Goal: Task Accomplishment & Management: Manage account settings

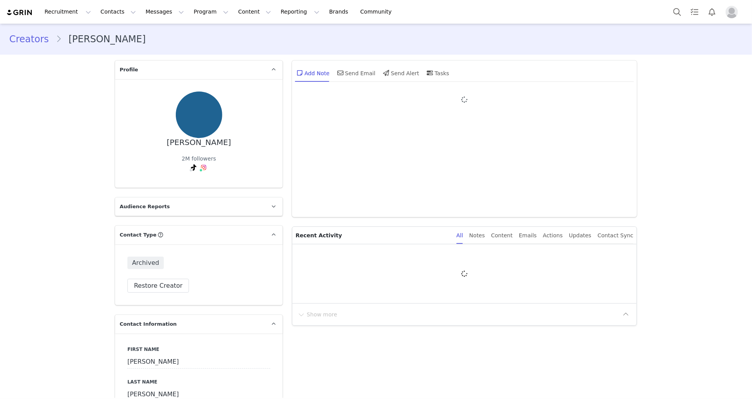
type input "+1 ([GEOGRAPHIC_DATA])"
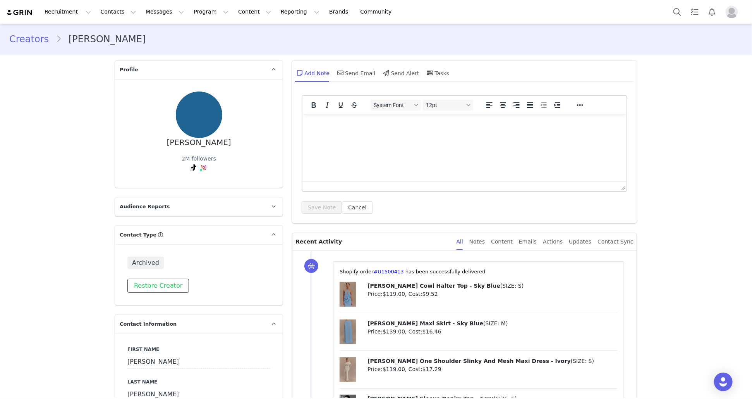
click at [176, 279] on button "Restore Creator" at bounding box center [158, 286] width 62 height 14
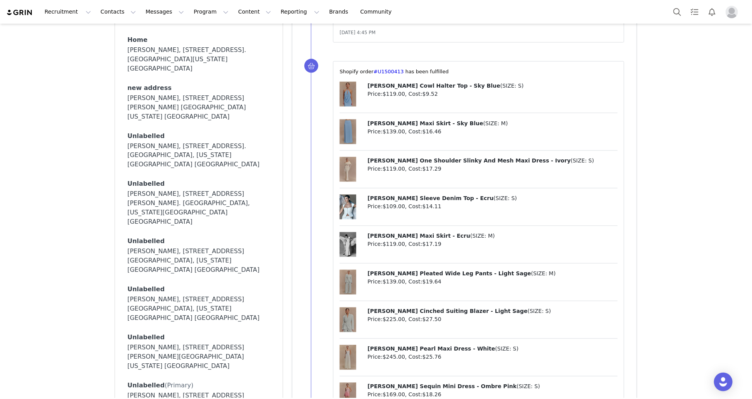
scroll to position [641, 0]
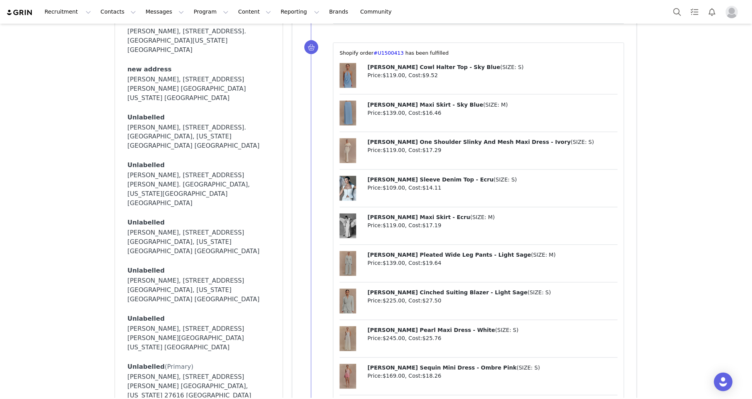
select select
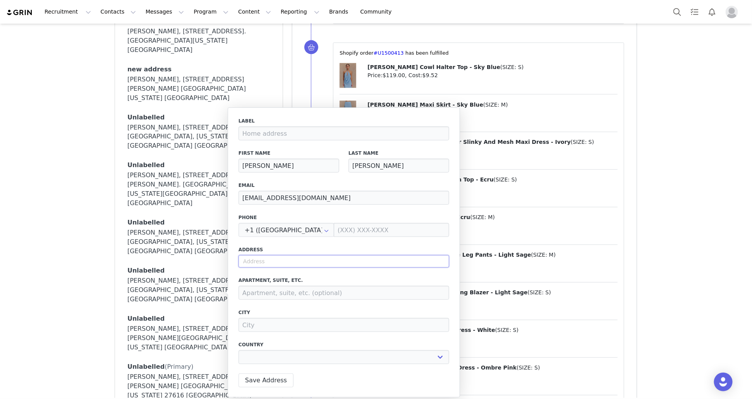
click at [259, 265] on input "text" at bounding box center [344, 261] width 211 height 12
paste input "4923 Chase Hill Way"
type input "4923 Chase Hill Way"
select select
type input "4923 Chase Hill Wy"
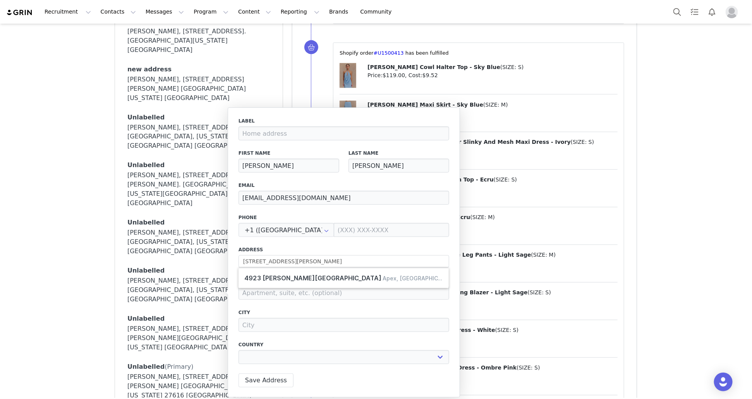
type input "Apex"
select select "[object Object]"
click at [302, 261] on input "4923 Chase Hill Wy" at bounding box center [344, 261] width 211 height 12
click at [290, 260] on input "4923 Chase Hill Wy" at bounding box center [344, 261] width 211 height 12
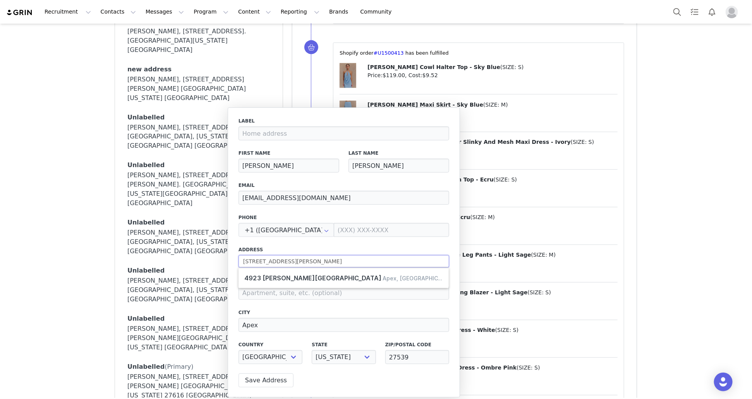
type input "4923 Chase Hill Way"
click at [328, 251] on label "Address" at bounding box center [344, 249] width 211 height 7
click at [285, 323] on input "Apex" at bounding box center [344, 325] width 211 height 14
paste input "Raleigh"
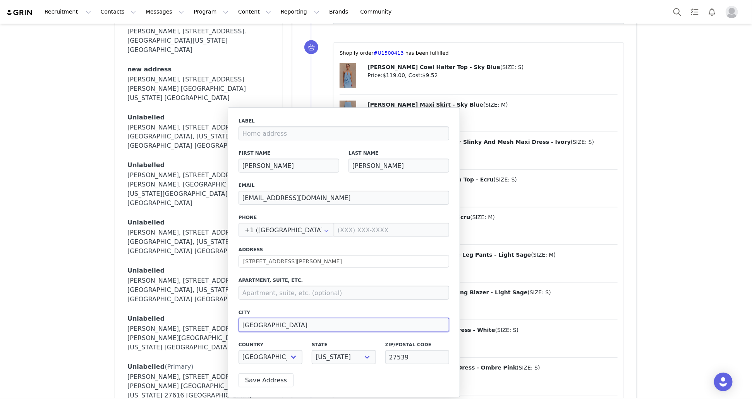
type input "Raleigh"
click at [408, 358] on input "27539" at bounding box center [417, 357] width 64 height 14
click at [409, 358] on input "27539" at bounding box center [417, 357] width 64 height 14
paste input "603"
type input "27603"
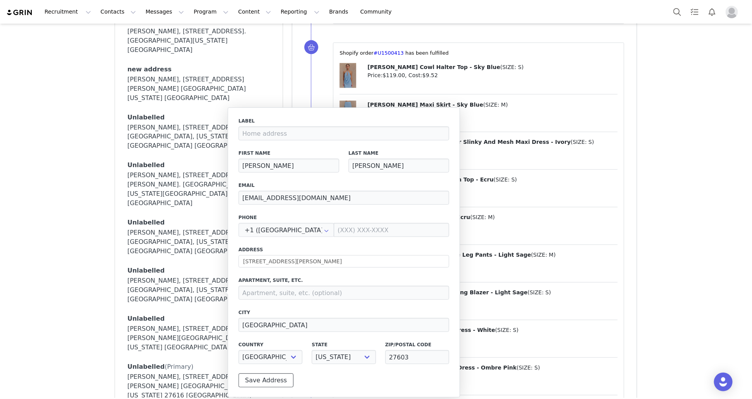
click at [270, 380] on button "Save Address" at bounding box center [266, 380] width 55 height 14
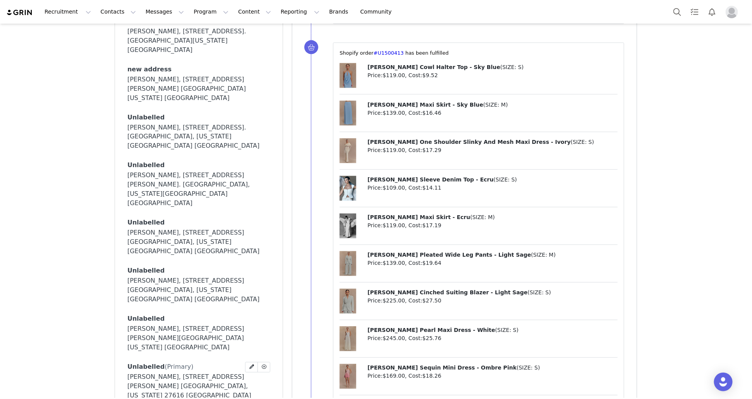
select select
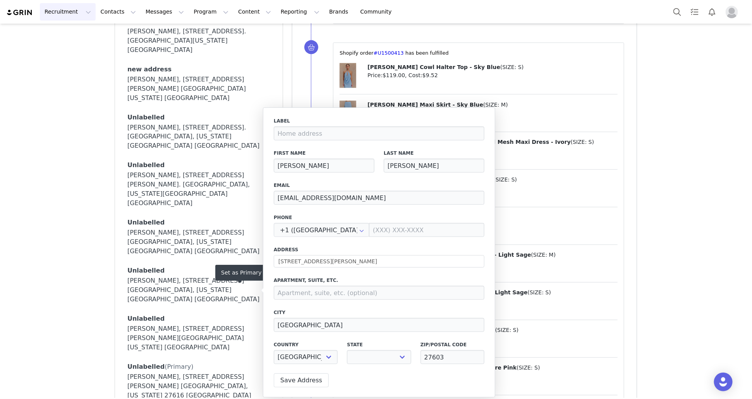
select select "[object Object]"
click at [335, 199] on input "hello@gabrielabandy.com" at bounding box center [379, 198] width 211 height 14
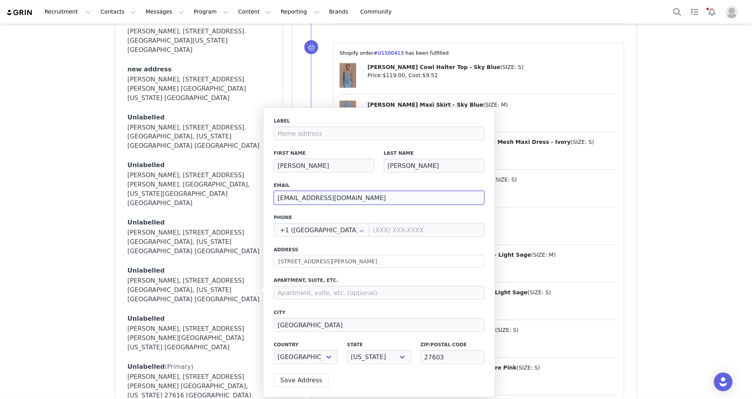
paste input "mark@thegabrielgroup.co"
type input "mark@thegabrielgroup.co"
click at [309, 375] on button "Save Address" at bounding box center [301, 380] width 55 height 14
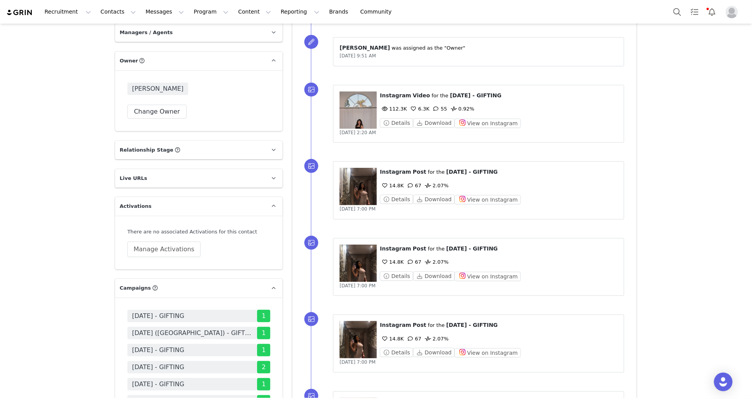
scroll to position [1654, 0]
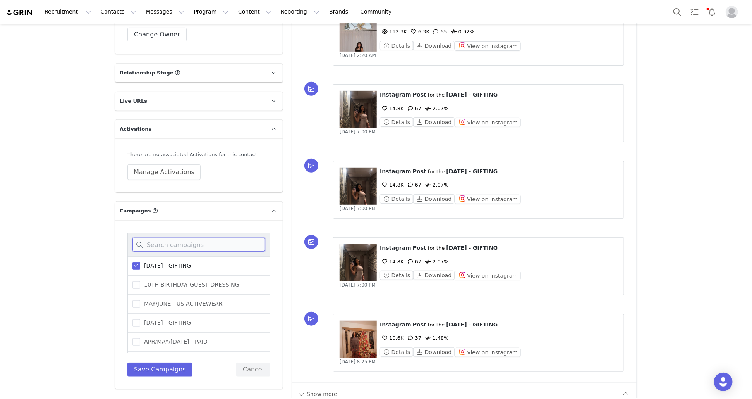
click at [209, 237] on input at bounding box center [198, 244] width 133 height 14
type input "sept"
click at [188, 283] on label "SEPTEMBER 25 (USA) - GIFTING" at bounding box center [193, 287] width 123 height 9
click at [140, 284] on input "SEPTEMBER 25 (USA) - GIFTING" at bounding box center [140, 284] width 0 height 0
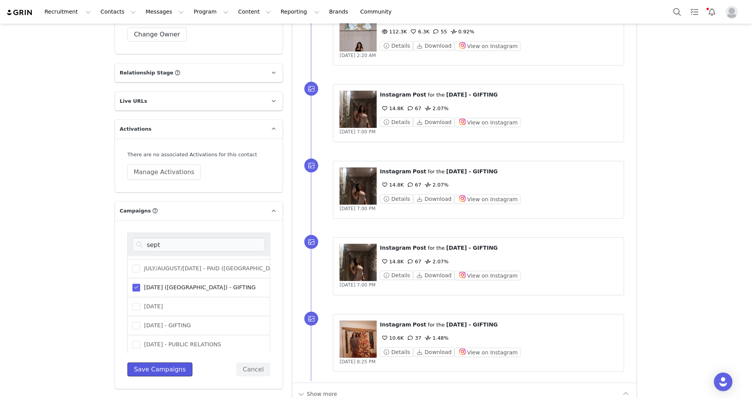
click at [171, 362] on button "Save Campaigns" at bounding box center [159, 369] width 65 height 14
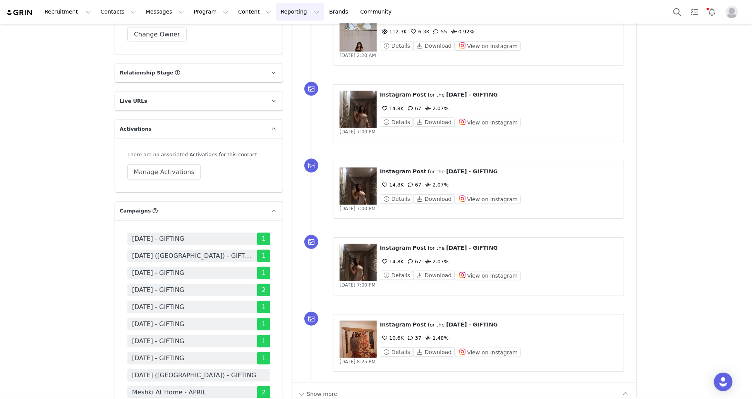
click at [284, 14] on button "Reporting Reporting" at bounding box center [300, 11] width 48 height 17
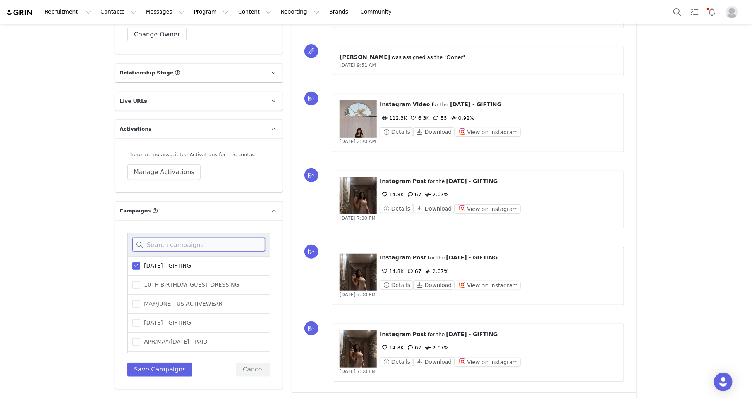
click at [202, 237] on input at bounding box center [198, 244] width 133 height 14
click at [206, 300] on span "OCTOBER 25 (USA) - GIFTING" at bounding box center [197, 303] width 115 height 7
click at [140, 300] on input "OCTOBER 25 (USA) - GIFTING" at bounding box center [140, 300] width 0 height 0
click at [174, 237] on input "oct" at bounding box center [198, 244] width 133 height 14
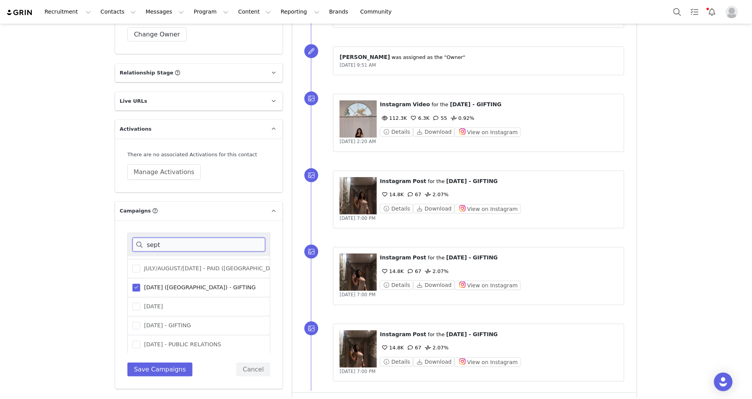
type input "sept"
click at [175, 284] on span "SEPTEMBER 25 (USA) - GIFTING" at bounding box center [197, 287] width 115 height 7
click at [140, 284] on input "SEPTEMBER 25 (USA) - GIFTING" at bounding box center [140, 284] width 0 height 0
click at [175, 362] on button "Save Campaigns" at bounding box center [159, 369] width 65 height 14
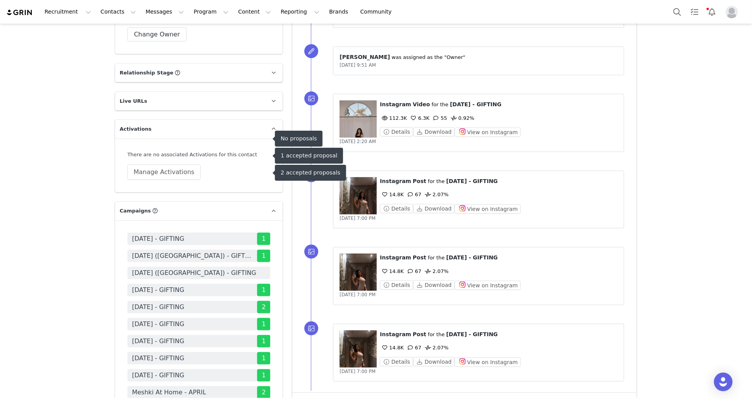
click at [227, 266] on span "OCTOBER 25 (USA) - GIFTING" at bounding box center [198, 272] width 143 height 12
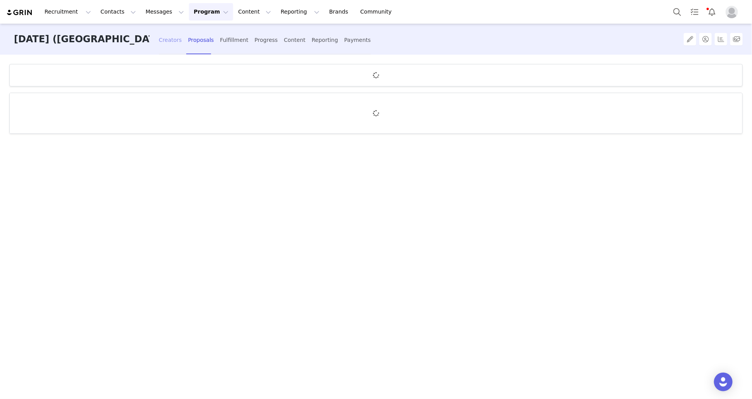
click at [163, 49] on div "Creators" at bounding box center [170, 40] width 23 height 21
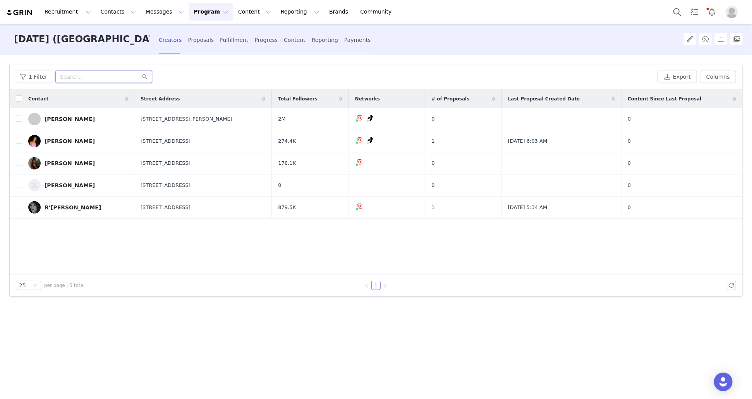
click at [112, 82] on input "text" at bounding box center [103, 76] width 97 height 12
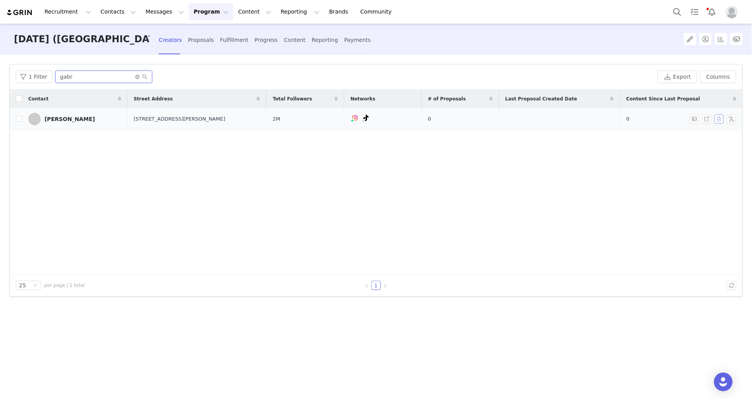
type input "gabr"
click at [723, 117] on button "button" at bounding box center [719, 118] width 9 height 9
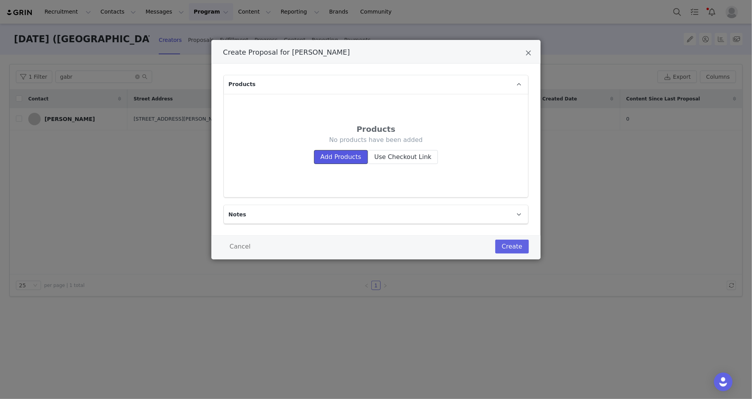
click at [354, 161] on button "Add Products" at bounding box center [341, 157] width 54 height 14
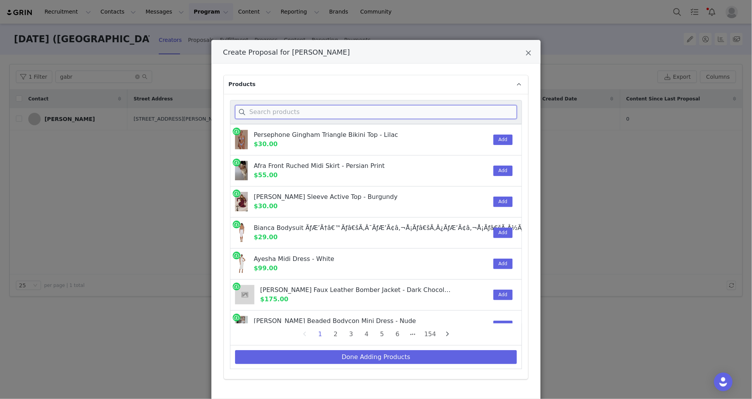
click at [371, 111] on input "Create Proposal for Gabriela Bandy" at bounding box center [376, 112] width 282 height 14
paste input "Evianna S"
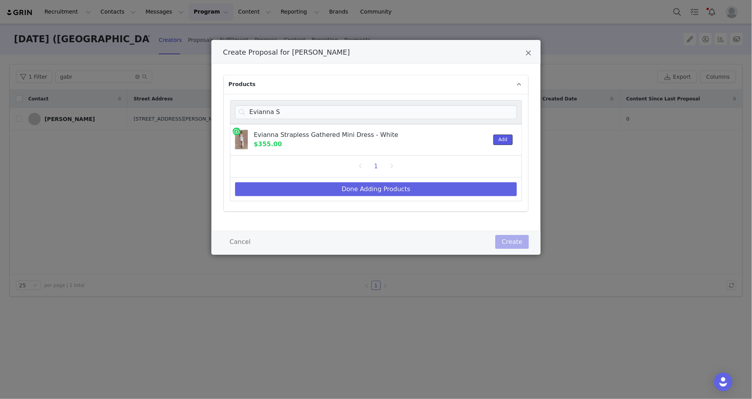
click at [505, 139] on button "Add" at bounding box center [502, 139] width 19 height 10
click at [282, 105] on p "Evianna S" at bounding box center [376, 112] width 282 height 14
click at [283, 112] on input "Evianna S" at bounding box center [376, 112] width 282 height 14
click at [283, 113] on input "Evianna S" at bounding box center [376, 112] width 282 height 14
paste input "Isabel Satin"
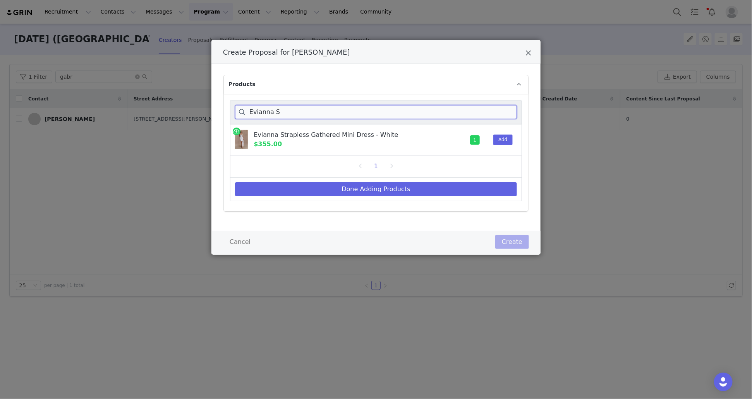
click at [283, 113] on input "Evianna S" at bounding box center [376, 112] width 282 height 14
click at [499, 138] on button "Add" at bounding box center [502, 139] width 19 height 10
click at [344, 112] on input "Isabel Satin" at bounding box center [376, 112] width 282 height 14
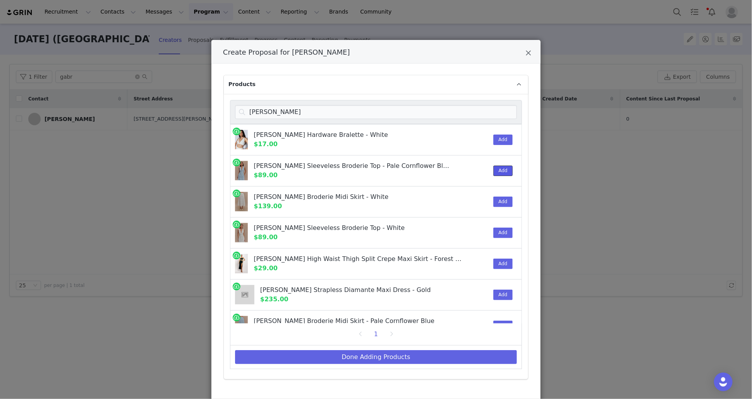
click at [505, 170] on button "Add" at bounding box center [502, 170] width 19 height 10
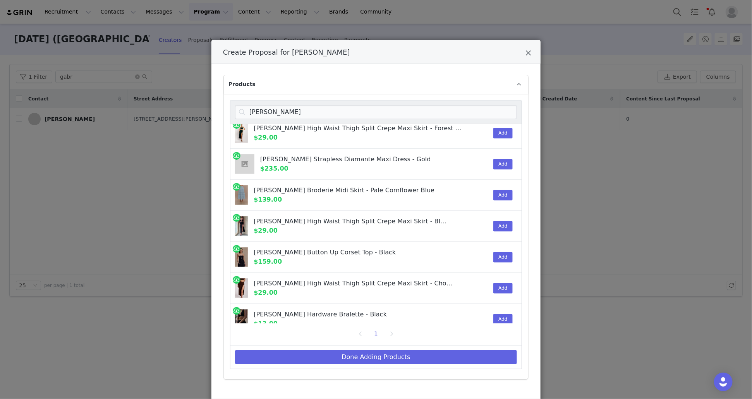
scroll to position [119, 0]
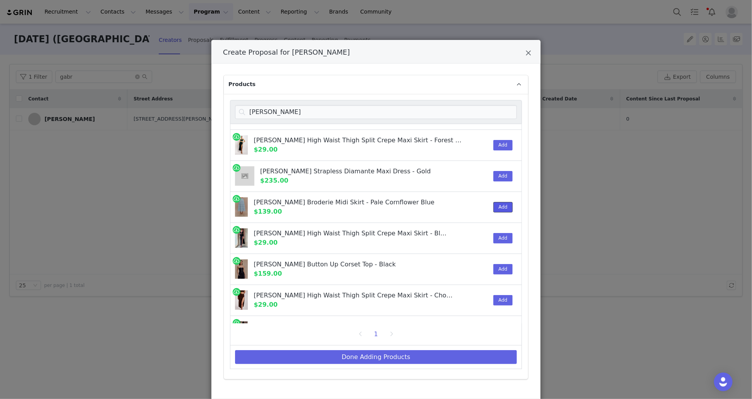
click at [503, 206] on button "Add" at bounding box center [502, 207] width 19 height 10
click at [363, 112] on input "arla" at bounding box center [376, 112] width 282 height 14
paste input "Audrey Off"
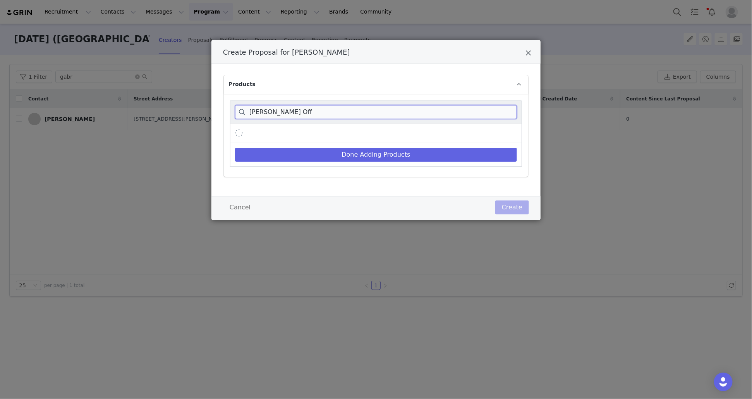
scroll to position [0, 0]
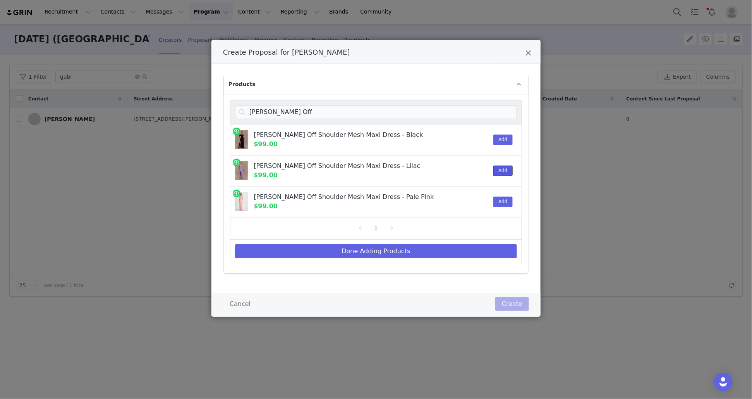
click at [508, 172] on button "Add" at bounding box center [502, 170] width 19 height 10
click at [350, 107] on input "Audrey Off" at bounding box center [376, 112] width 282 height 14
paste input "Rafaella Slinky And M"
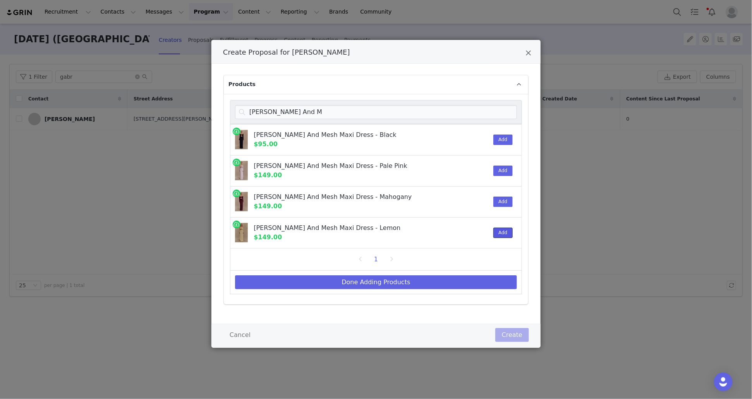
click at [505, 235] on button "Add" at bounding box center [502, 232] width 19 height 10
click at [347, 112] on input "Rafaella Slinky And M" at bounding box center [376, 112] width 282 height 14
paste input "Ainsley Asymm"
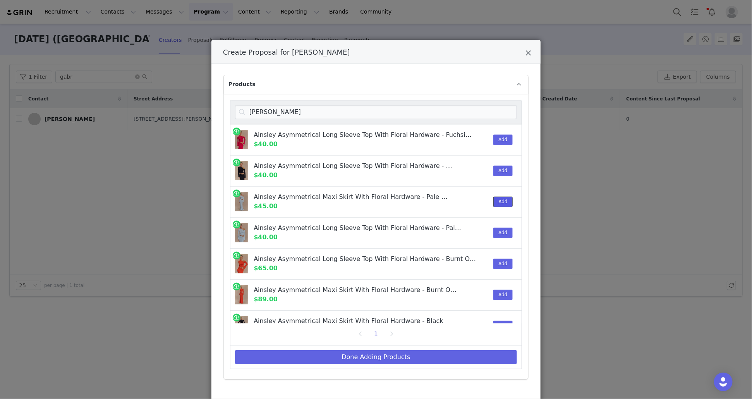
click at [503, 202] on button "Add" at bounding box center [502, 201] width 19 height 10
click at [504, 233] on button "Add" at bounding box center [502, 232] width 19 height 10
click at [324, 116] on input "Ainsley Asymm" at bounding box center [376, 112] width 282 height 14
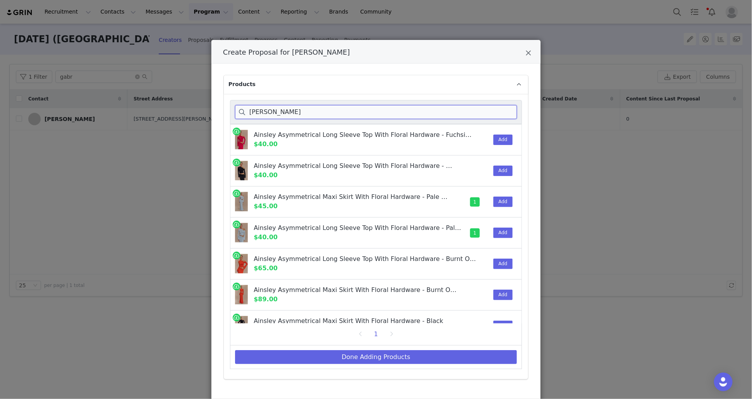
paste input "Caspian Slinky"
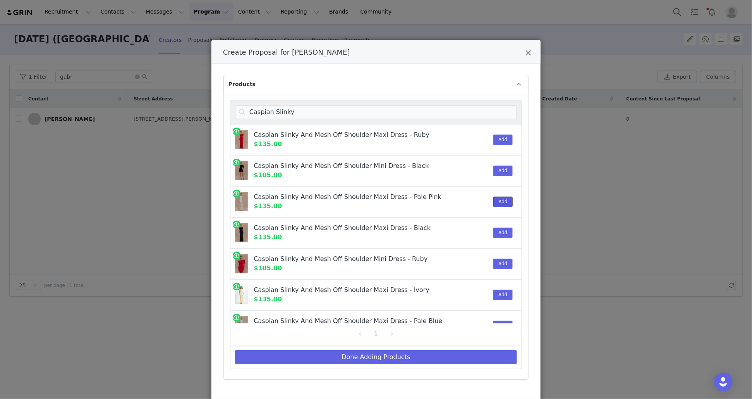
click at [504, 203] on button "Add" at bounding box center [502, 201] width 19 height 10
click at [296, 115] on input "Caspian Slinky" at bounding box center [376, 112] width 282 height 14
paste input "Paloma One"
click at [296, 115] on input "Caspian Slinky" at bounding box center [376, 112] width 282 height 14
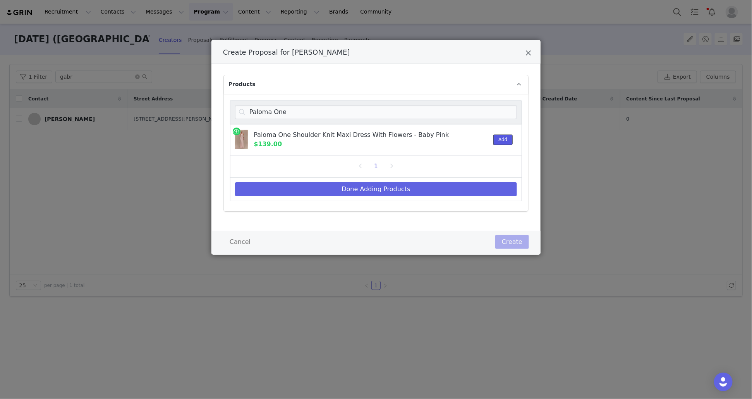
click at [496, 135] on button "Add" at bounding box center [502, 139] width 19 height 10
click at [402, 117] on input "Paloma One" at bounding box center [376, 112] width 282 height 14
click at [403, 117] on input "Paloma One" at bounding box center [376, 112] width 282 height 14
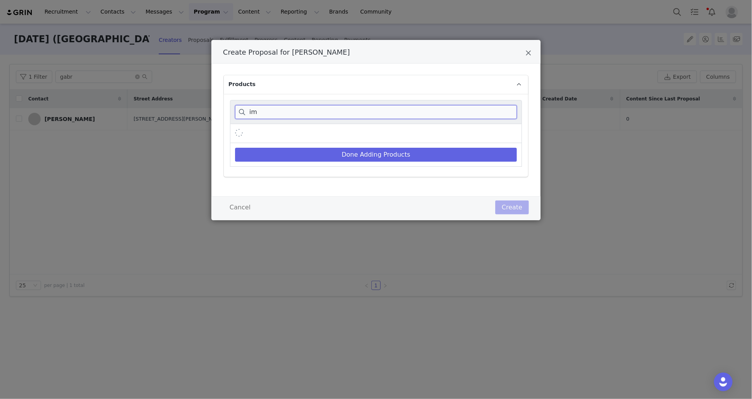
type input "i"
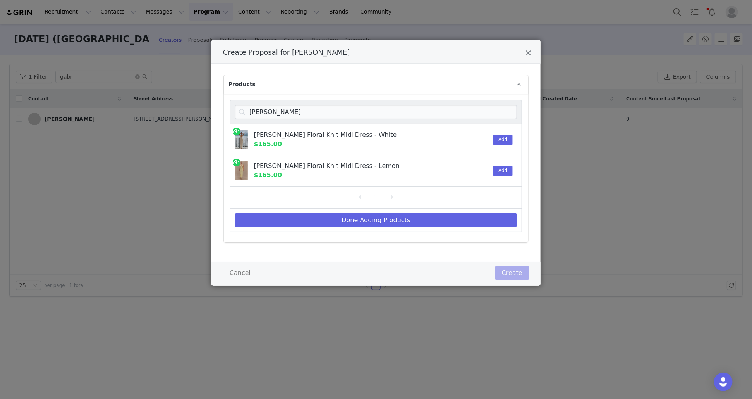
click at [505, 176] on div "Add" at bounding box center [501, 170] width 24 height 31
click at [505, 172] on button "Add" at bounding box center [502, 170] width 19 height 10
click at [354, 116] on input "wynn" at bounding box center [376, 112] width 282 height 14
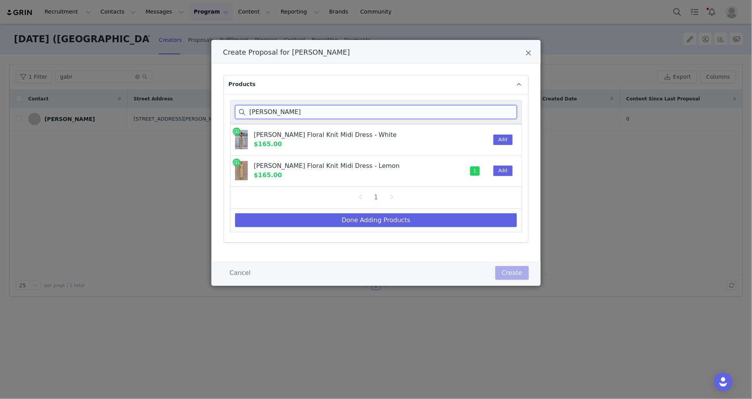
type input "v"
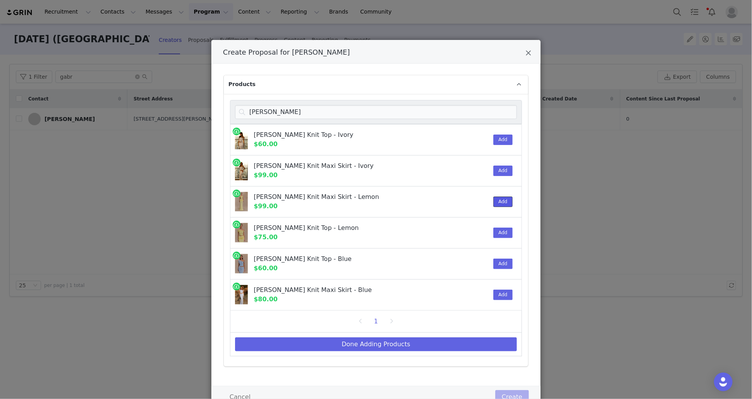
click at [505, 202] on button "Add" at bounding box center [502, 201] width 19 height 10
click at [508, 234] on button "Add" at bounding box center [502, 232] width 19 height 10
click at [338, 107] on input "irene" at bounding box center [376, 112] width 282 height 14
paste input "Keely Cott"
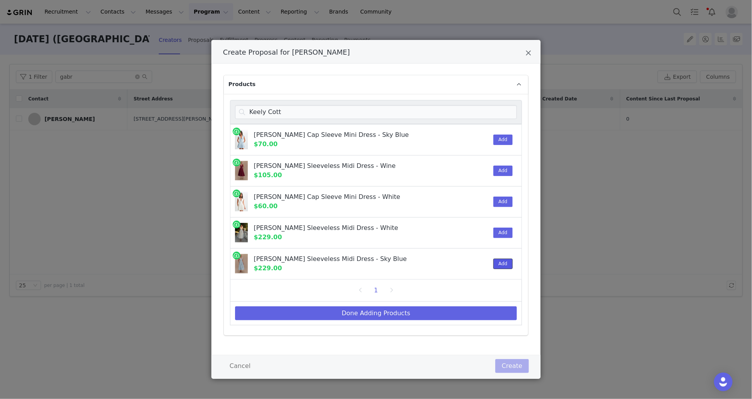
click at [499, 264] on button "Add" at bounding box center [502, 263] width 19 height 10
click at [395, 115] on input "Keely Cott" at bounding box center [376, 112] width 282 height 14
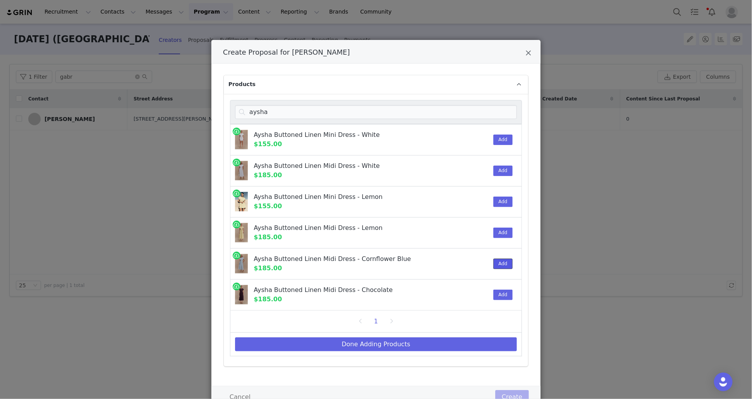
click at [505, 261] on button "Add" at bounding box center [502, 263] width 19 height 10
click at [347, 107] on input "aysha" at bounding box center [376, 112] width 282 height 14
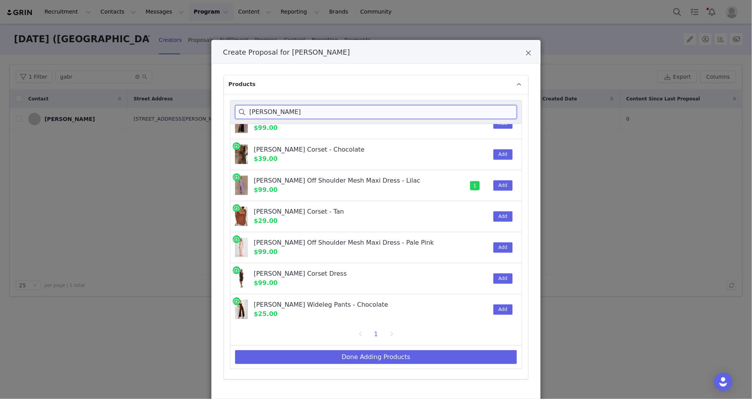
scroll to position [17, 0]
click at [356, 114] on input "audrey" at bounding box center [376, 112] width 282 height 14
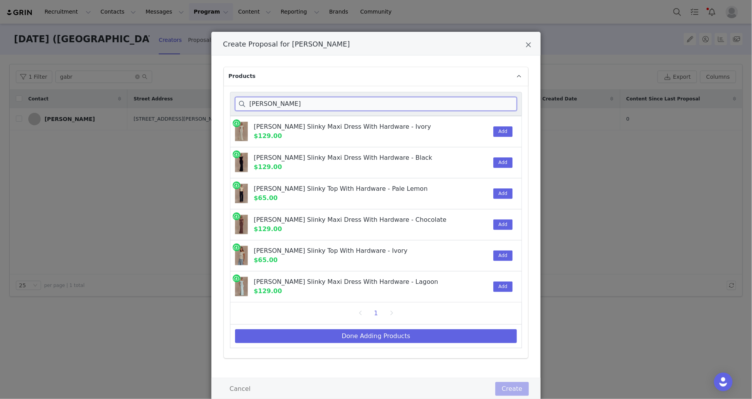
scroll to position [9, 0]
click at [479, 103] on input "kinsley" at bounding box center [376, 103] width 282 height 14
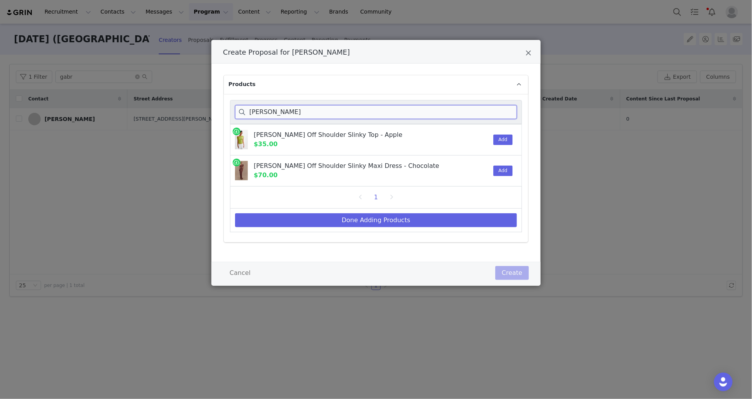
click at [395, 114] on input "cassandra" at bounding box center [376, 112] width 282 height 14
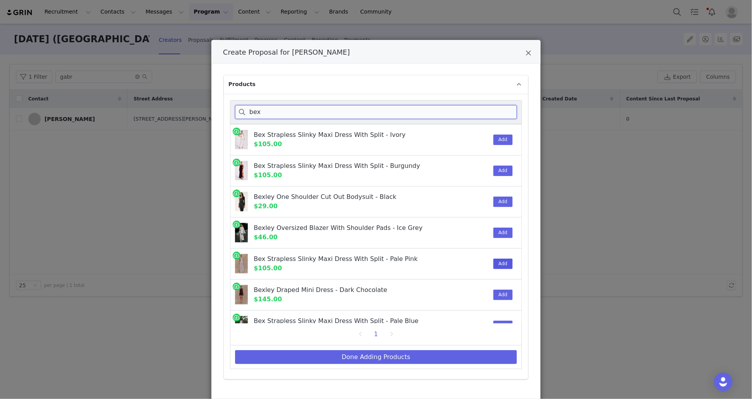
type input "bex"
click at [509, 263] on button "Add" at bounding box center [502, 263] width 19 height 10
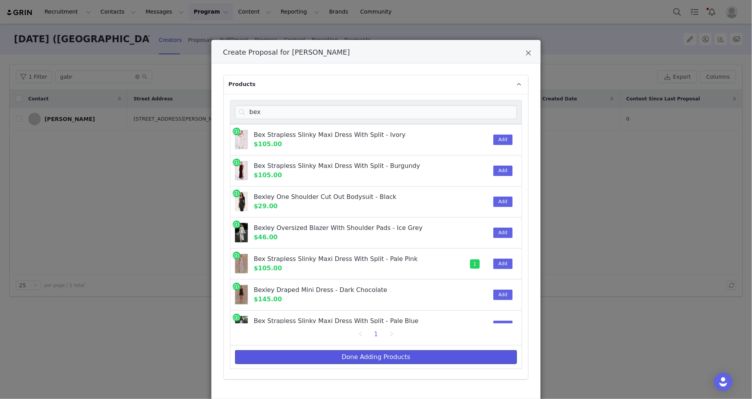
click at [366, 361] on button "Done Adding Products" at bounding box center [376, 357] width 282 height 14
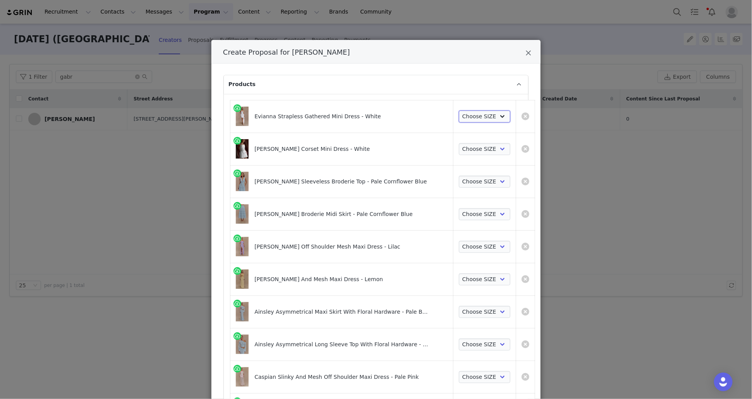
click at [464, 118] on select "Choose SIZE XXS XS S M L XL XXL 3XL" at bounding box center [485, 116] width 52 height 12
select select "28268228"
click at [459, 110] on select "Choose SIZE XXS XS S M L XL XXL 3XL" at bounding box center [485, 116] width 52 height 12
click at [463, 145] on select "Choose SIZE XXS XS S M L XL XXL 3XL" at bounding box center [485, 149] width 52 height 12
select select "28268212"
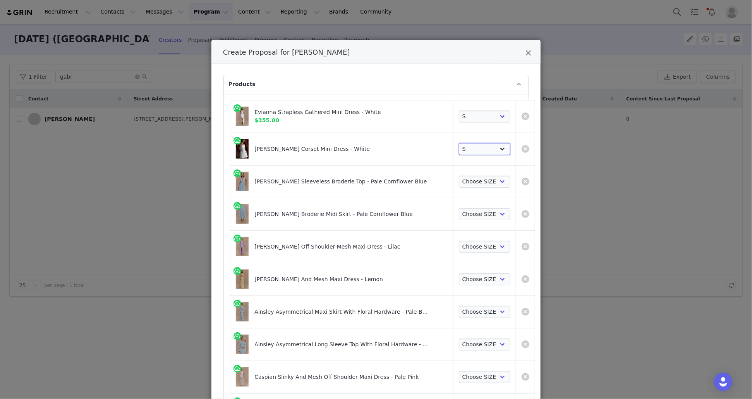
click at [459, 143] on select "Choose SIZE XXS XS S M L XL XXL 3XL" at bounding box center [485, 149] width 52 height 12
click at [468, 178] on select "Choose SIZE XXS XS S M L XL XXL 3XL" at bounding box center [485, 181] width 52 height 12
select select "27548506"
click at [459, 175] on select "Choose SIZE XXS XS S M L XL XXL 3XL" at bounding box center [485, 181] width 52 height 12
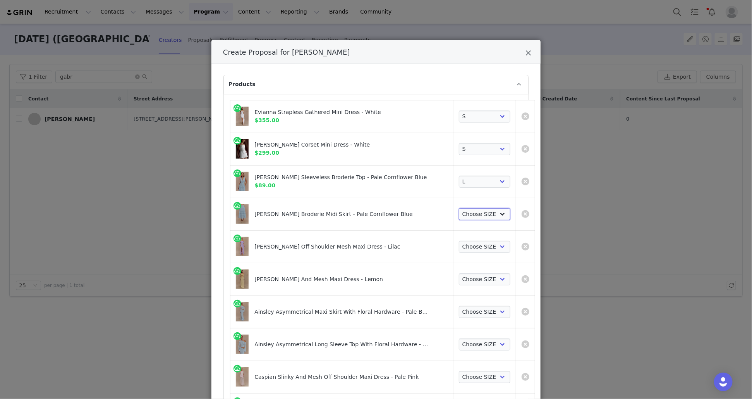
click at [471, 210] on select "Choose SIZE XXS XS S M L XL XXL 3XL" at bounding box center [485, 214] width 52 height 12
select select "27548449"
click at [459, 208] on select "Choose SIZE XXS XS S M L XL XXL 3XL" at bounding box center [485, 214] width 52 height 12
click at [469, 248] on select "Choose SIZE XXS XS S M L XL XXL 3XL" at bounding box center [485, 247] width 52 height 12
select select "27549772"
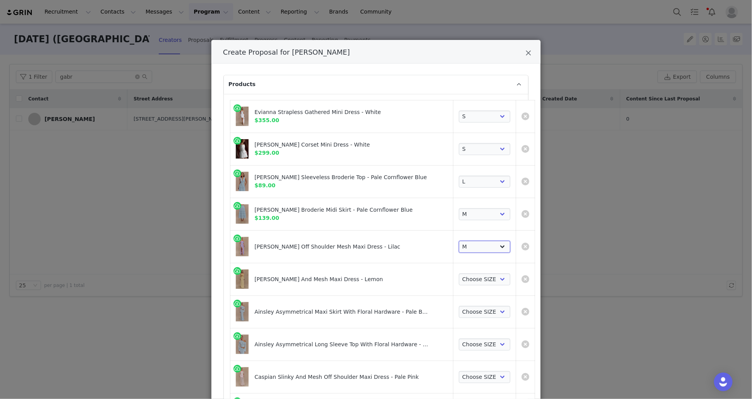
click at [459, 241] on select "Choose SIZE XXS XS S M L XL XXL 3XL" at bounding box center [485, 247] width 52 height 12
click at [470, 287] on td "Choose SIZE XXS XS S M L XL XXL 3XL" at bounding box center [485, 279] width 63 height 33
click at [470, 285] on td "Choose SIZE XXS XS S M L XL XXL 3XL" at bounding box center [485, 279] width 63 height 33
click at [471, 279] on select "Choose SIZE XXS XS S M L XL XXL 3XL" at bounding box center [485, 279] width 52 height 12
select select "27938205"
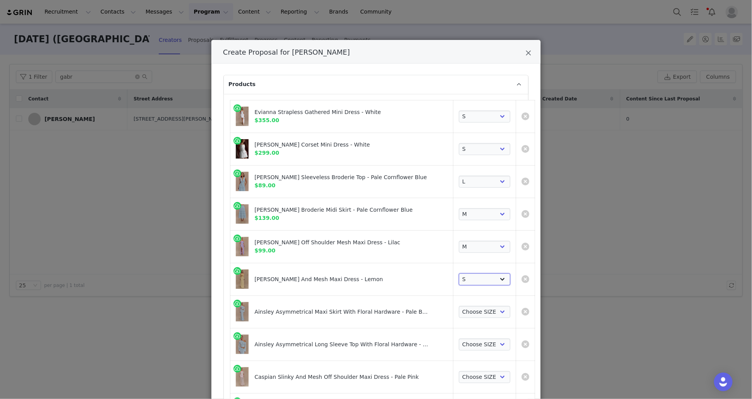
click at [459, 273] on select "Choose SIZE XXS XS S M L XL XXL 3XL" at bounding box center [485, 279] width 52 height 12
click at [469, 320] on td "Choose SIZE XXS XS S M L XL XXL 3XL" at bounding box center [485, 311] width 63 height 33
click at [469, 314] on select "Choose SIZE XXS XS S M L XL XXL 3XL" at bounding box center [485, 312] width 52 height 12
select select "27541934"
click at [459, 306] on select "Choose SIZE XXS XS S M L XL XXL 3XL" at bounding box center [485, 312] width 52 height 12
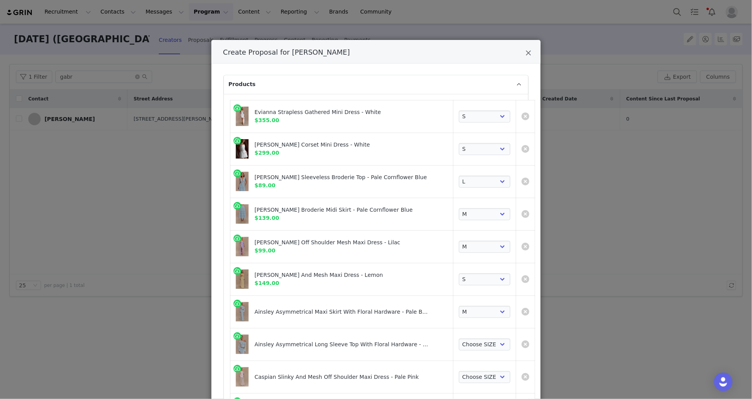
click at [473, 349] on td "Choose SIZE XXS XS S M L XL XXL 3XL" at bounding box center [485, 344] width 63 height 33
click at [473, 343] on select "Choose SIZE XXS XS S M L XL XXL 3XL" at bounding box center [485, 344] width 52 height 12
click at [459, 338] on select "Choose SIZE XXS XS S M L XL XXL 3XL" at bounding box center [485, 344] width 52 height 12
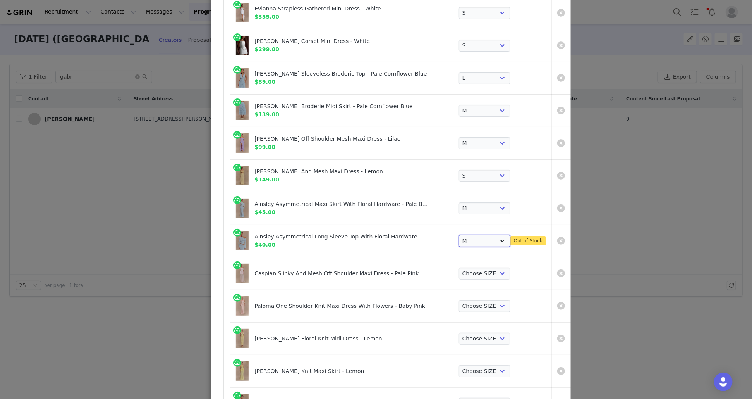
scroll to position [153, 0]
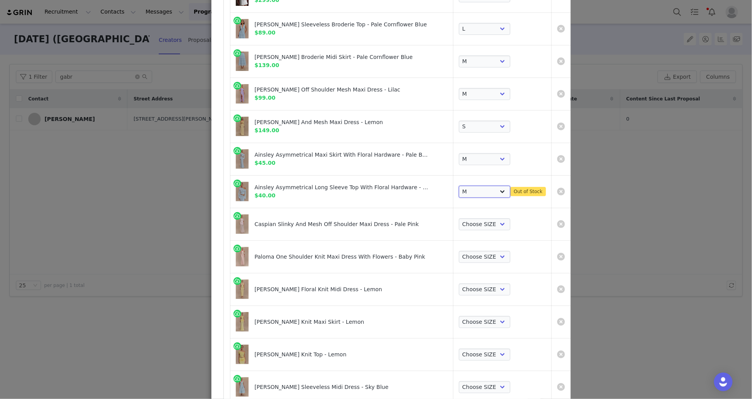
click at [460, 187] on select "Choose SIZE XXS XS S M L XL XXL 3XL" at bounding box center [485, 192] width 52 height 12
select select "27541901"
click at [459, 186] on select "Choose SIZE XXS XS S M L XL XXL 3XL" at bounding box center [485, 192] width 52 height 12
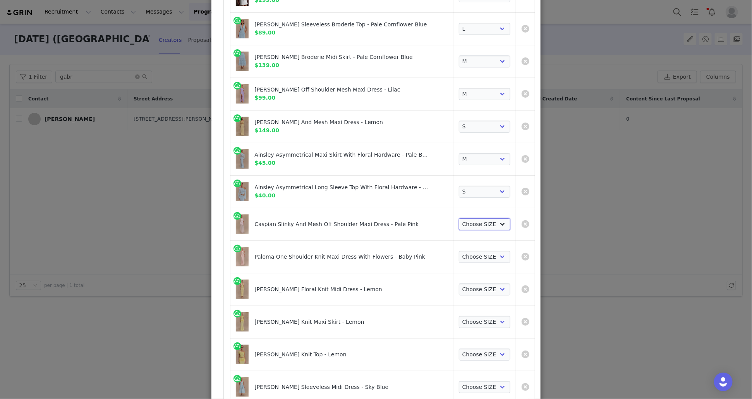
click at [459, 223] on select "Choose SIZE XXS XS S M L XL XXL 3XL" at bounding box center [485, 224] width 52 height 12
select select "27597114"
click at [459, 218] on select "Choose SIZE XXS XS S M L XL XXL 3XL" at bounding box center [485, 224] width 52 height 12
click at [468, 255] on select "Choose SIZE XXS XS S M L XL XXL 3XL" at bounding box center [485, 257] width 52 height 12
select select "27943661"
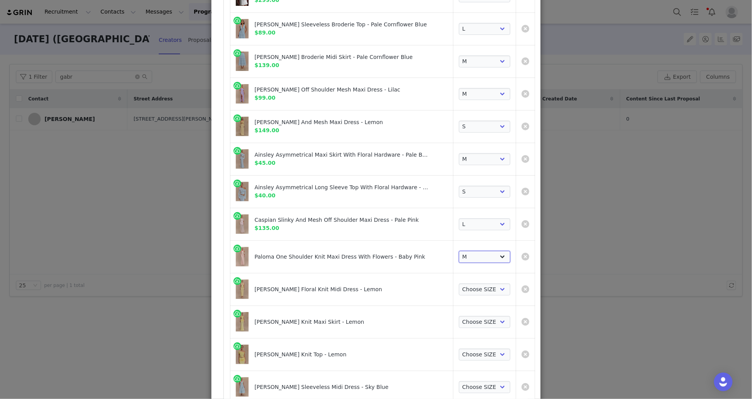
click at [459, 251] on select "Choose SIZE XXS XS S M L XL XXL 3XL" at bounding box center [485, 257] width 52 height 12
click at [471, 283] on select "Choose SIZE XXS XS S M L XL XXL 3XL" at bounding box center [485, 289] width 52 height 12
select select "27584327"
click at [459, 283] on select "Choose SIZE XXS XS S M L XL XXL 3XL" at bounding box center [485, 289] width 52 height 12
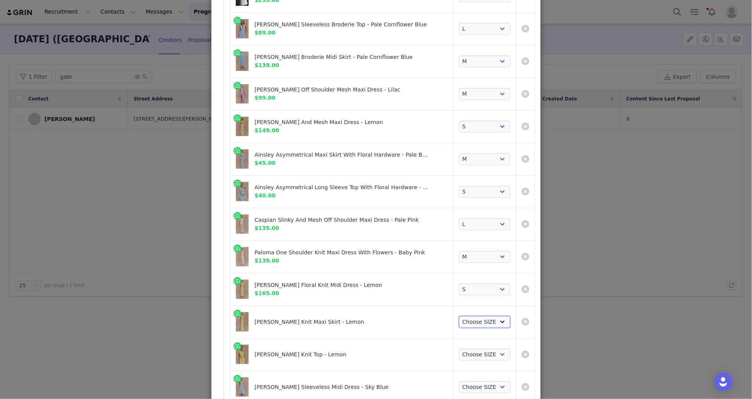
click at [474, 318] on select "Choose SIZE XXS XS S M L XL XXL 3XL" at bounding box center [485, 322] width 52 height 12
select select "28141894"
click at [459, 316] on select "Choose SIZE XXS XS S M L XL XXL 3XL" at bounding box center [485, 322] width 52 height 12
click at [475, 354] on select "Choose SIZE XXS XS S M L XL XXL 3XL" at bounding box center [485, 354] width 52 height 12
select select "28141902"
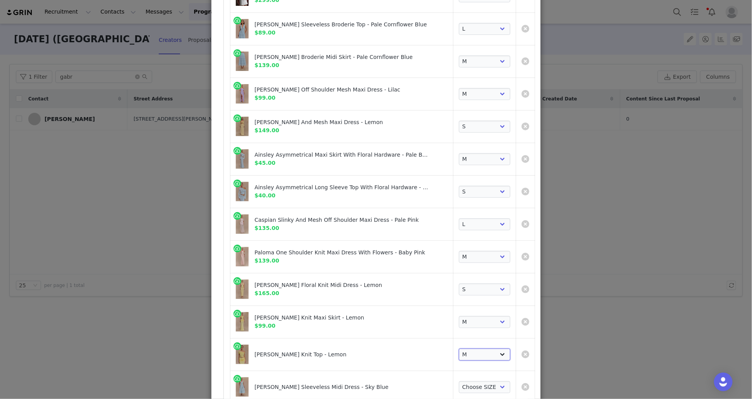
click at [459, 348] on select "Choose SIZE XXS XS S M L XL XXL 3XL" at bounding box center [485, 354] width 52 height 12
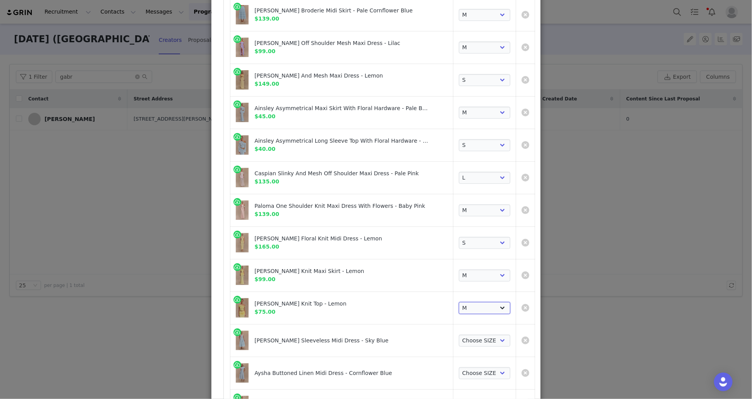
scroll to position [287, 0]
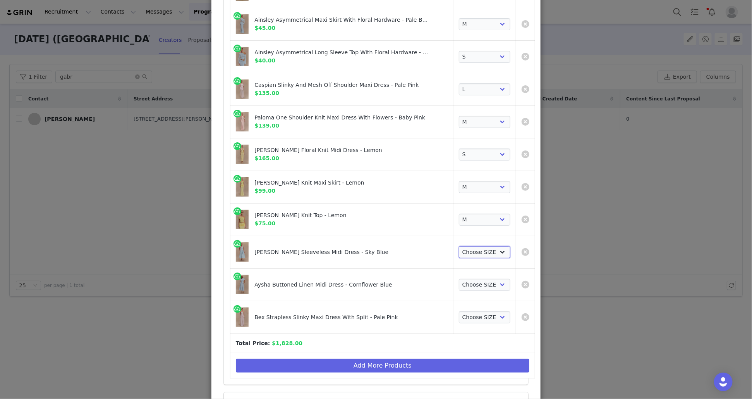
click at [467, 249] on select "Choose SIZE XXS XS S M L XL XXL 3XL" at bounding box center [485, 252] width 52 height 12
click at [459, 246] on select "Choose SIZE XXS XS S M L XL XXL 3XL" at bounding box center [485, 252] width 52 height 12
click at [473, 252] on select "Choose SIZE XXS XS S M L XL XXL 3XL" at bounding box center [485, 252] width 52 height 12
select select "27592099"
click at [459, 246] on select "Choose SIZE XXS XS S M L XL XXL 3XL" at bounding box center [485, 252] width 52 height 12
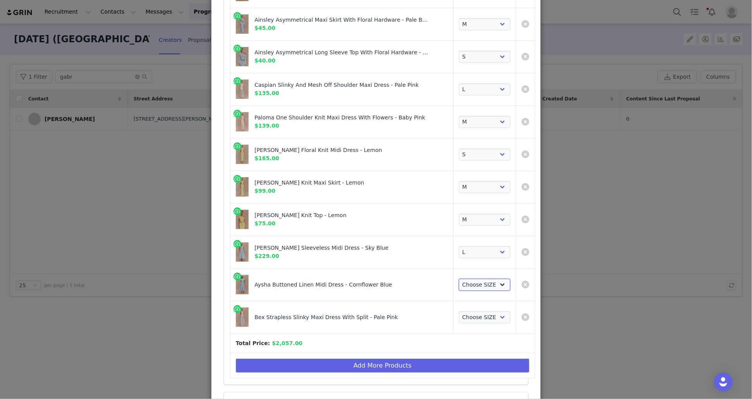
click at [480, 282] on select "Choose SIZE XXS XS S M L XL XXL 3XL" at bounding box center [485, 285] width 52 height 12
select select "27550504"
click at [459, 279] on select "Choose SIZE XXS XS S M L XL XXL 3XL" at bounding box center [485, 285] width 52 height 12
click at [482, 313] on select "Choose SIZE XXS XS S M L XL XXL 3XL" at bounding box center [485, 317] width 52 height 12
select select "27568699"
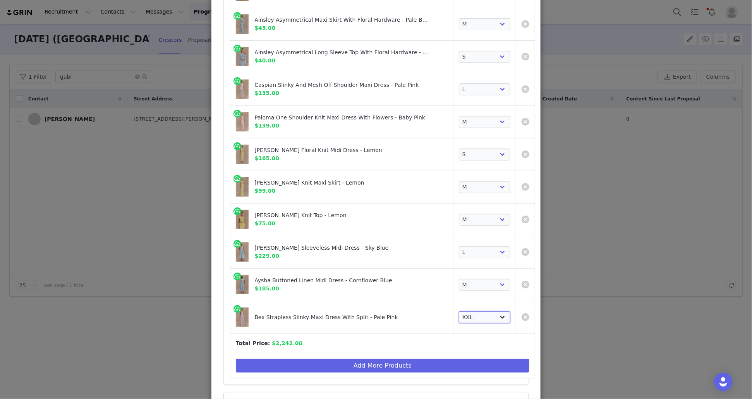
click at [459, 311] on select "Choose SIZE XXS XS S M L XL XXL 3XL" at bounding box center [485, 317] width 52 height 12
click at [455, 362] on button "Add More Products" at bounding box center [383, 365] width 294 height 14
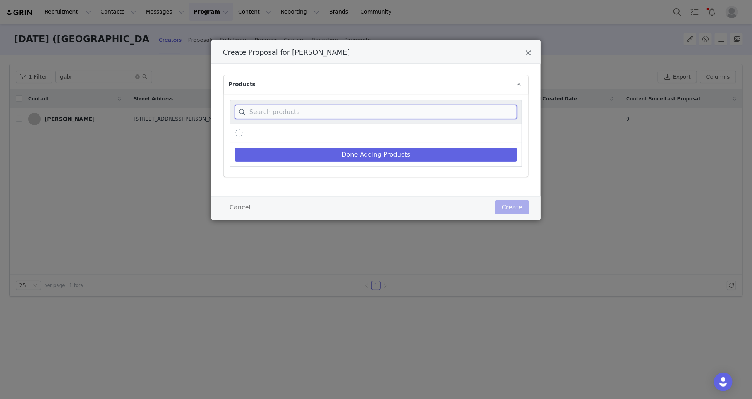
click at [377, 111] on input "Create Proposal for Gabriela Bandy" at bounding box center [376, 112] width 282 height 14
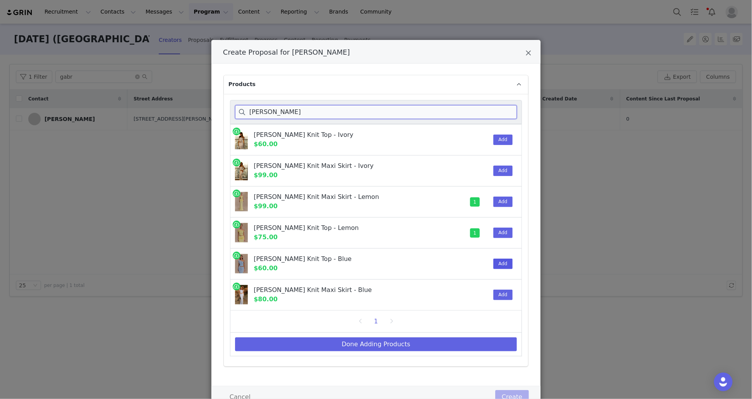
type input "irene"
click at [502, 262] on button "Add" at bounding box center [502, 263] width 19 height 10
click at [502, 291] on button "Add" at bounding box center [502, 294] width 19 height 10
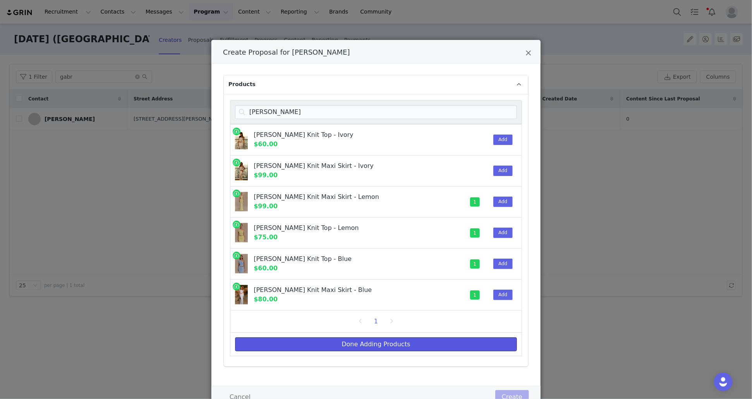
click at [457, 347] on button "Done Adding Products" at bounding box center [376, 344] width 282 height 14
select select "28268228"
select select "28268212"
select select "27548506"
select select "27548449"
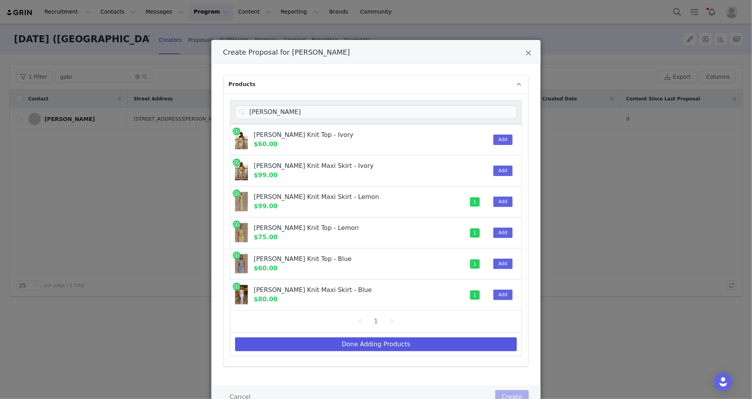
select select "27549772"
select select "27938205"
select select "27541934"
select select "27541901"
select select "27597114"
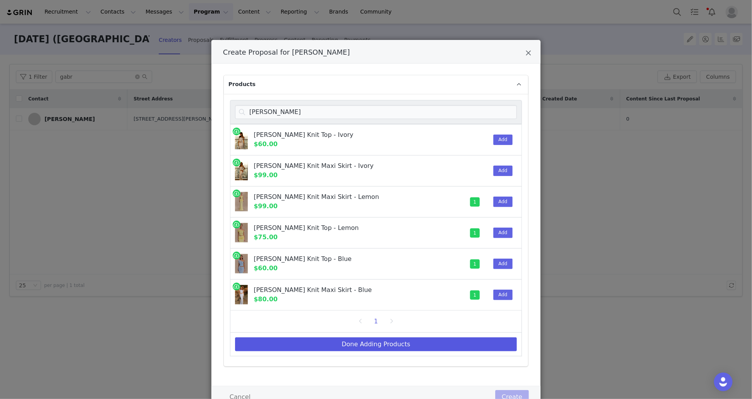
select select "27943661"
select select "27584327"
select select "28141894"
select select "28141902"
select select "27592099"
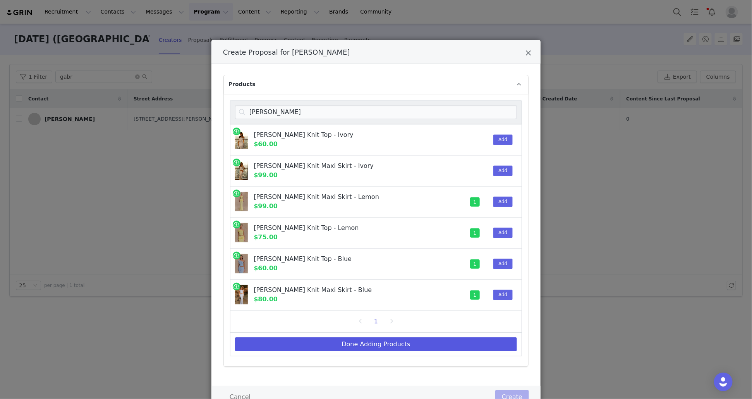
select select "27550504"
select select "27568699"
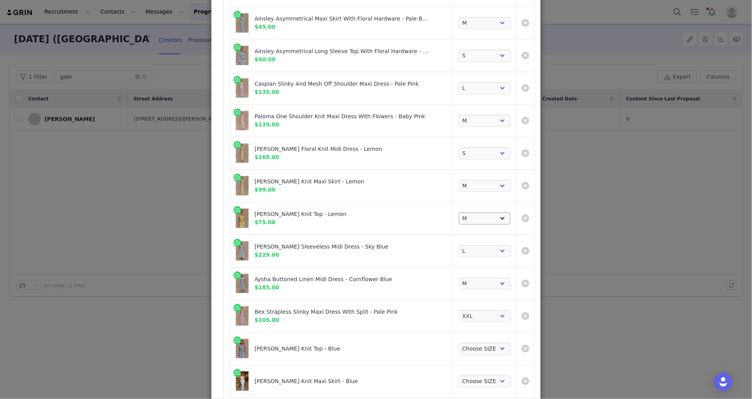
scroll to position [417, 0]
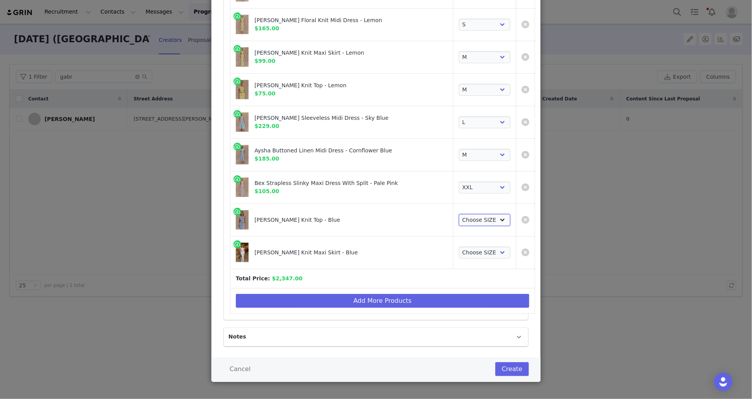
click at [471, 223] on select "Choose SIZE XXS XS S M L XL XXL 3XL" at bounding box center [485, 220] width 52 height 12
select select "27766327"
click at [459, 214] on select "Choose SIZE XXS XS S M L XL XXL 3XL" at bounding box center [485, 220] width 52 height 12
click at [473, 249] on select "Choose SIZE XXS XS S M L XL XXL 3XL" at bounding box center [485, 252] width 52 height 12
select select "27766335"
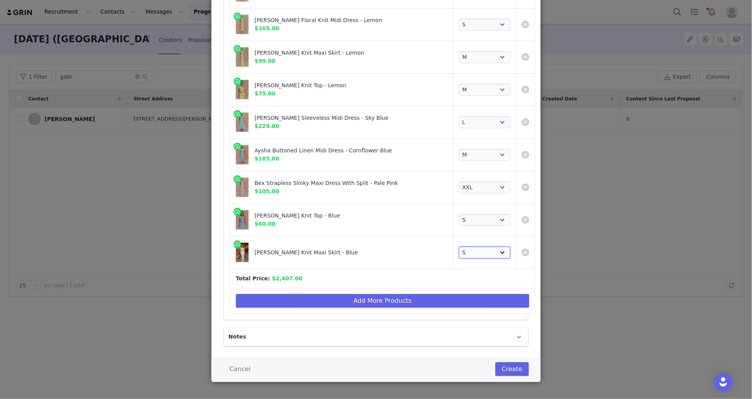
click at [459, 246] on select "Choose SIZE XXS XS S M L XL XXL 3XL" at bounding box center [485, 252] width 52 height 12
click at [516, 368] on button "Create" at bounding box center [512, 369] width 34 height 14
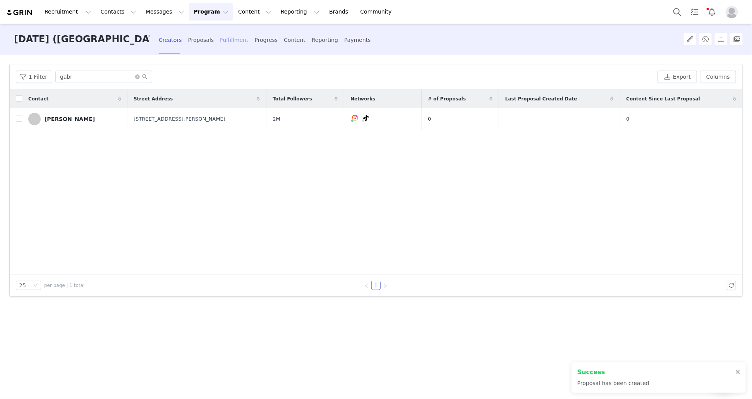
click at [224, 45] on div "Fulfillment" at bounding box center [234, 40] width 28 height 21
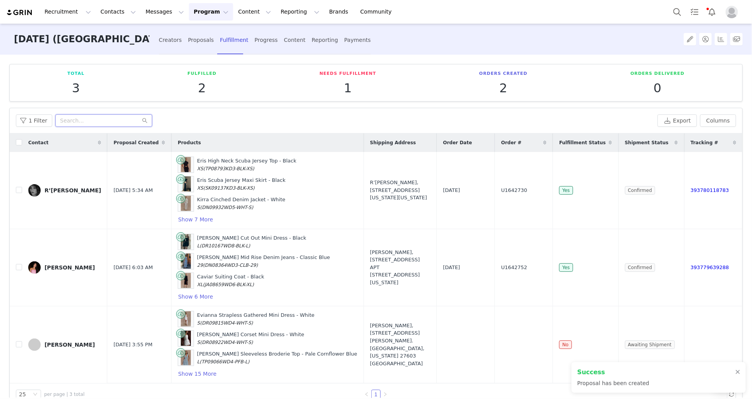
click at [109, 120] on input "text" at bounding box center [103, 120] width 97 height 12
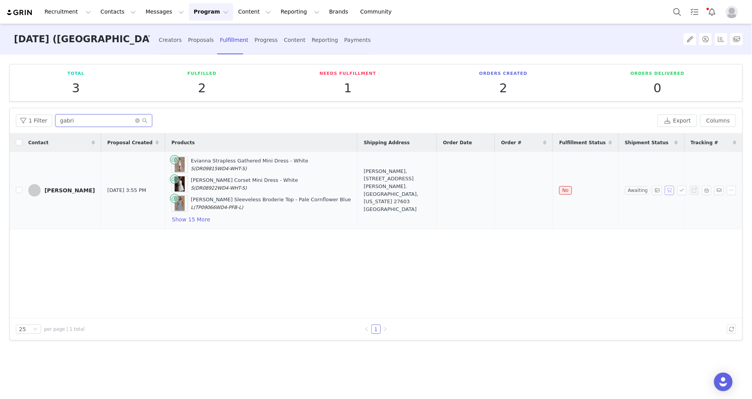
type input "gabri"
click at [670, 192] on button "button" at bounding box center [669, 190] width 9 height 9
click at [683, 187] on button "button" at bounding box center [681, 190] width 9 height 9
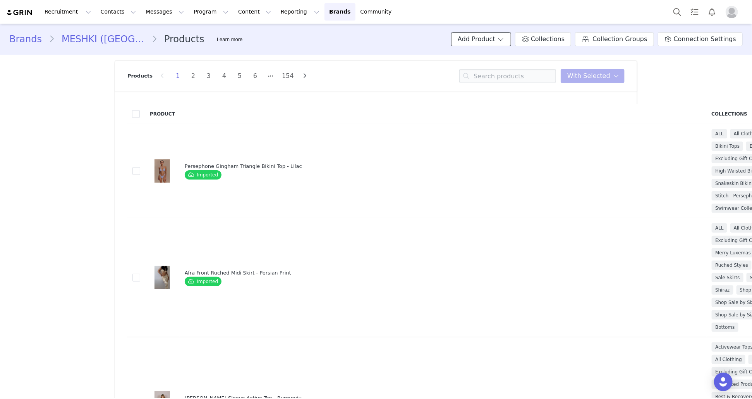
click at [505, 41] on span at bounding box center [501, 38] width 8 height 9
click at [505, 83] on span "Import CSV" at bounding box center [496, 81] width 31 height 9
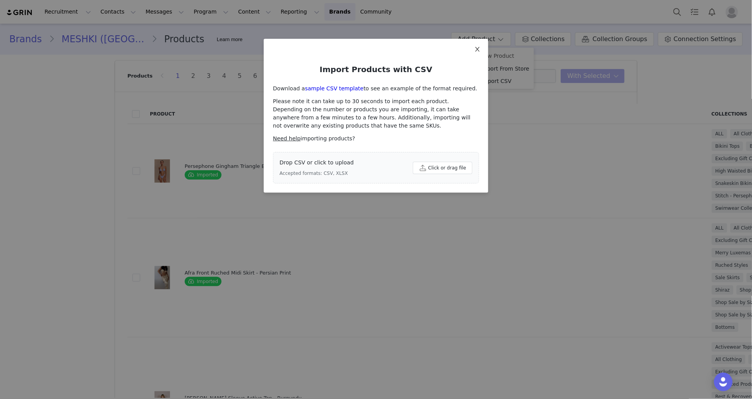
click at [479, 47] on icon "icon: close" at bounding box center [478, 49] width 6 height 6
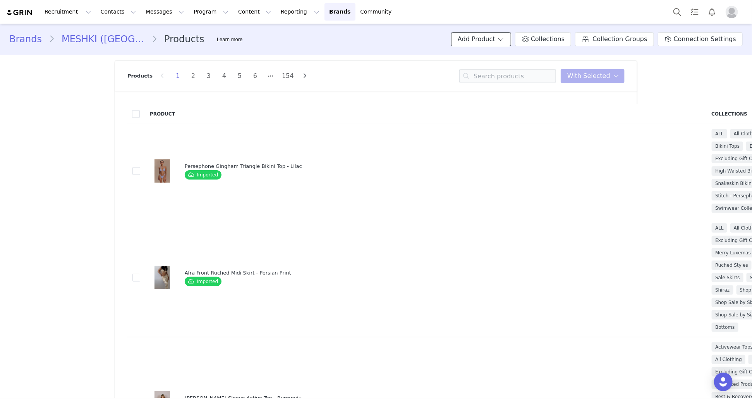
click at [495, 41] on button "Add Product" at bounding box center [481, 39] width 60 height 14
click at [494, 68] on span "Import From Store" at bounding box center [504, 68] width 49 height 6
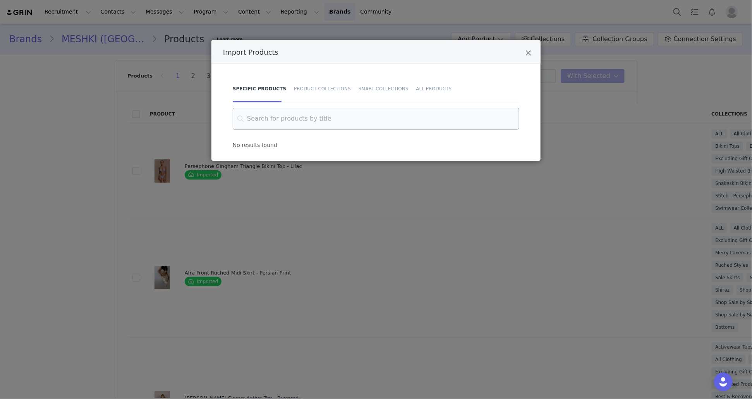
click at [383, 117] on input "Import Products" at bounding box center [376, 119] width 287 height 22
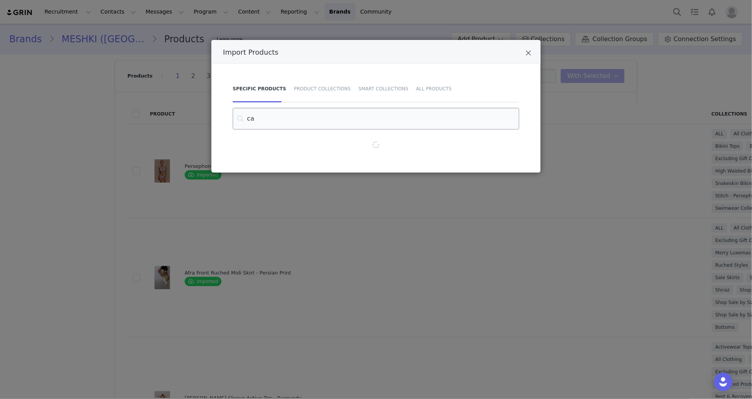
type input "c"
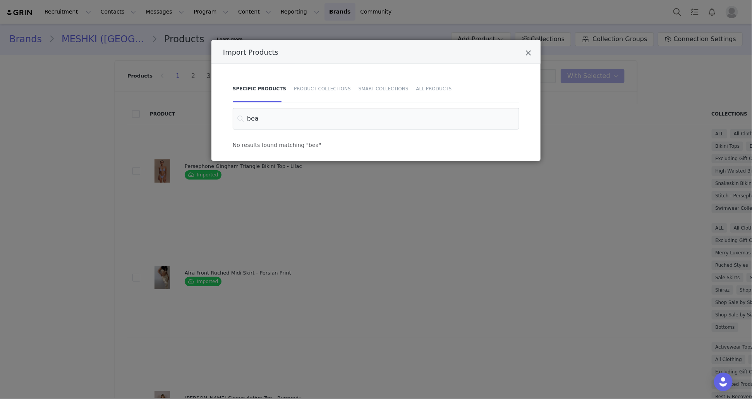
type input "bea"
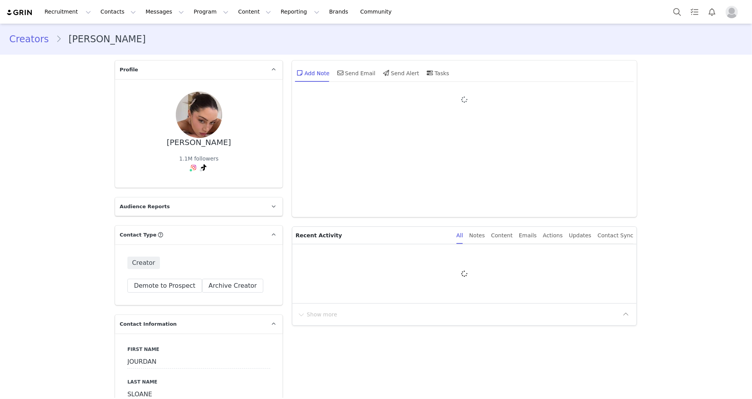
type input "+1 ([GEOGRAPHIC_DATA])"
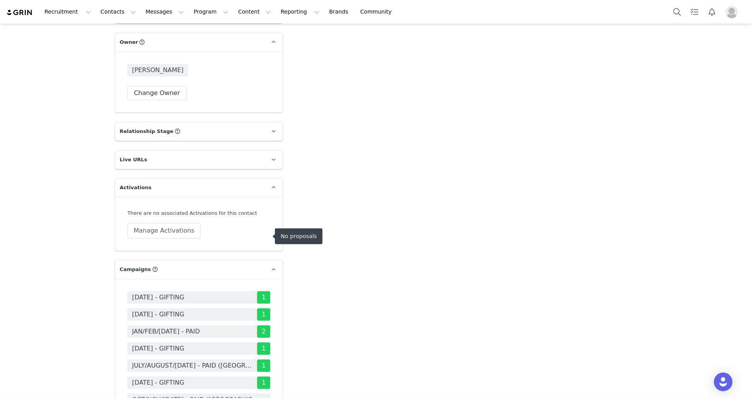
scroll to position [1431, 0]
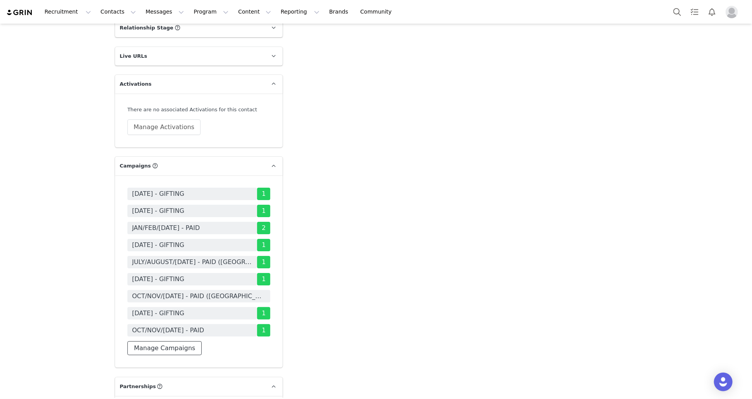
click at [182, 341] on button "Manage Campaigns" at bounding box center [164, 348] width 74 height 14
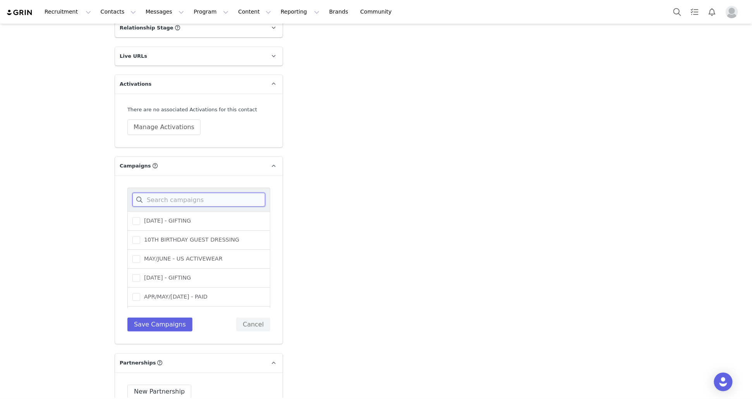
click at [205, 193] on input at bounding box center [198, 200] width 133 height 14
type input "october"
click at [218, 236] on span "OCTOBER 25 (USA) - GIFTING" at bounding box center [197, 239] width 115 height 7
click at [140, 236] on input "OCTOBER 25 (USA) - GIFTING" at bounding box center [140, 236] width 0 height 0
click at [181, 317] on button "Save Campaigns" at bounding box center [159, 324] width 65 height 14
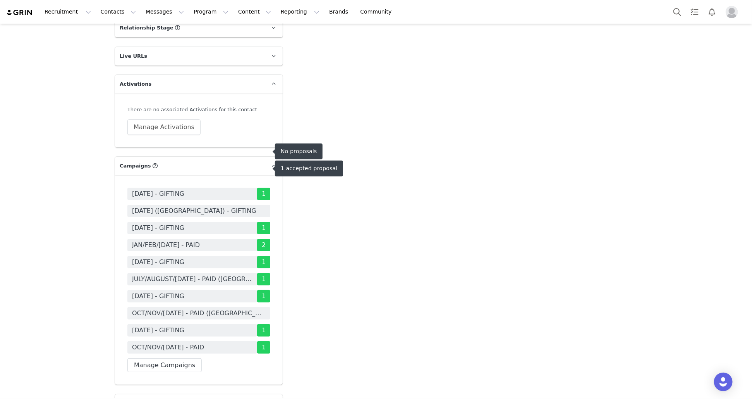
click at [236, 205] on span "OCTOBER 25 (USA) - GIFTING" at bounding box center [198, 211] width 143 height 12
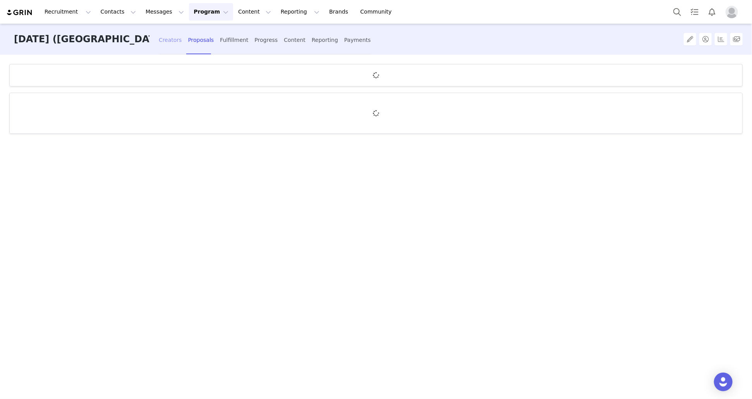
click at [165, 45] on div "Creators" at bounding box center [170, 40] width 23 height 21
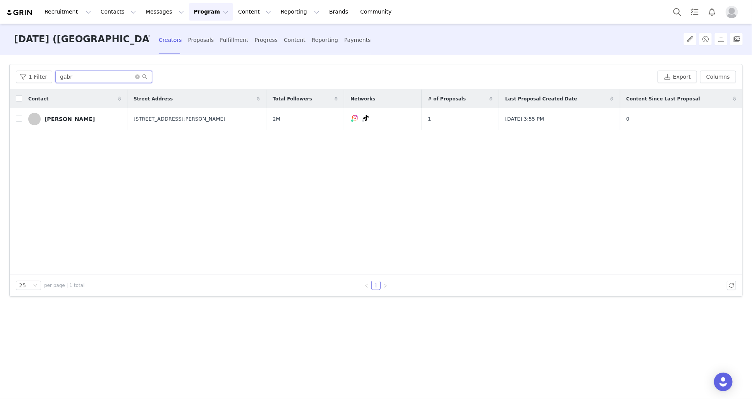
click at [77, 76] on input "gabr" at bounding box center [103, 76] width 97 height 12
type input "jourd"
click at [717, 117] on button "button" at bounding box center [719, 118] width 9 height 9
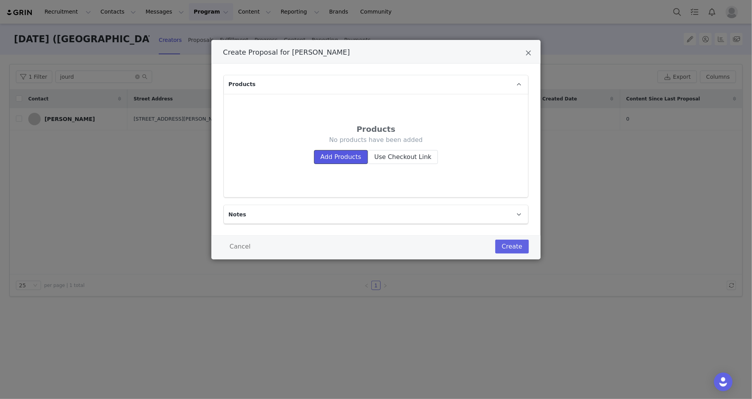
click at [357, 157] on button "Add Products" at bounding box center [341, 157] width 54 height 14
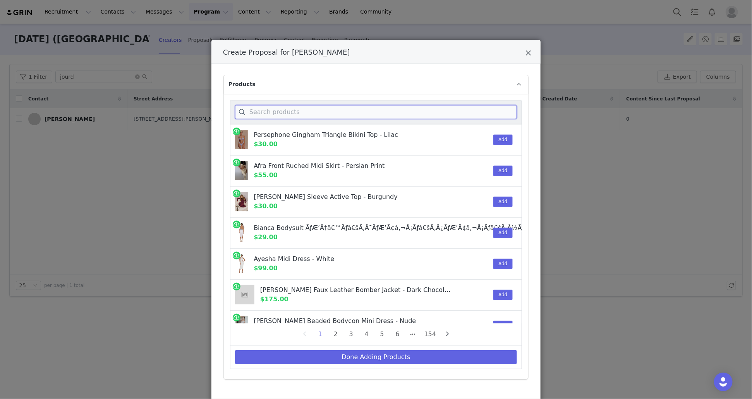
click at [313, 115] on input "Create Proposal for JOURDAN SLOANE" at bounding box center [376, 112] width 282 height 14
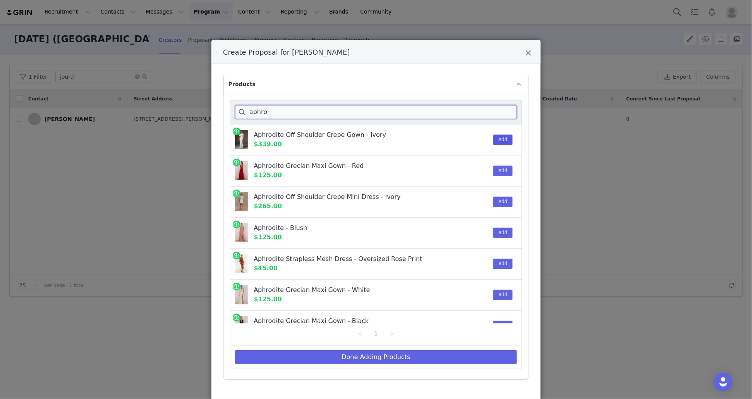
type input "aphro"
click at [503, 139] on button "Add" at bounding box center [502, 139] width 19 height 10
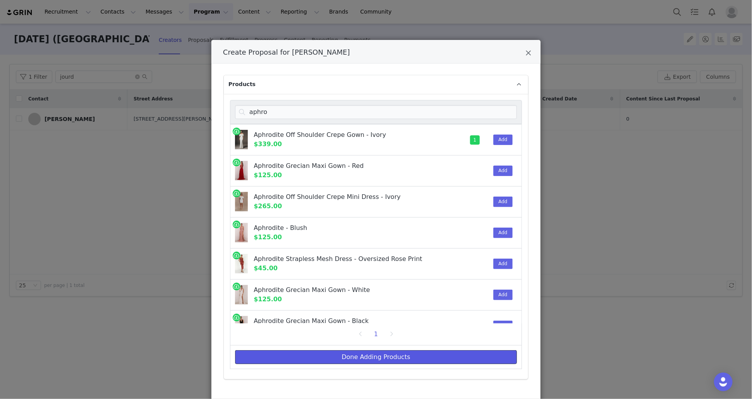
click at [387, 351] on button "Done Adding Products" at bounding box center [376, 357] width 282 height 14
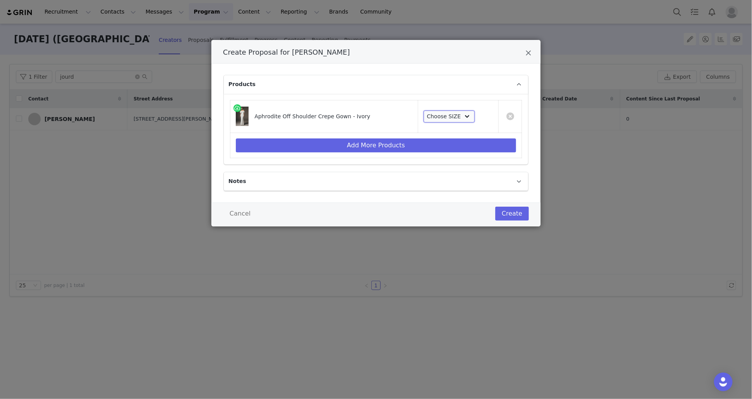
click at [440, 119] on select "Choose SIZE XXS XS S M L XL XXL 3XL" at bounding box center [450, 116] width 52 height 12
select select "27547833"
click at [424, 110] on select "Choose SIZE XXS XS S M L XL XXL 3XL" at bounding box center [450, 116] width 52 height 12
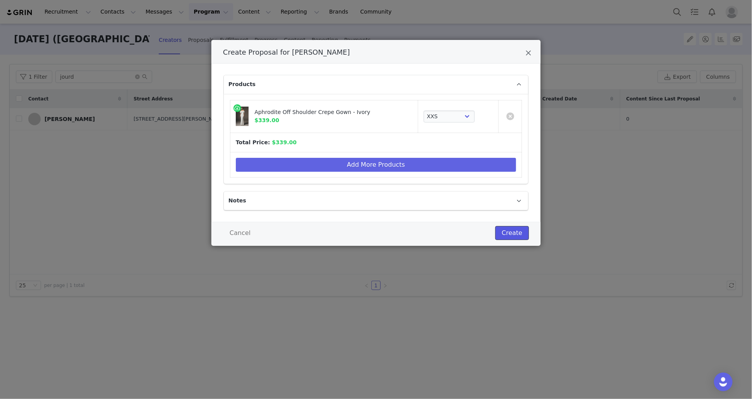
click at [518, 229] on button "Create" at bounding box center [512, 233] width 34 height 14
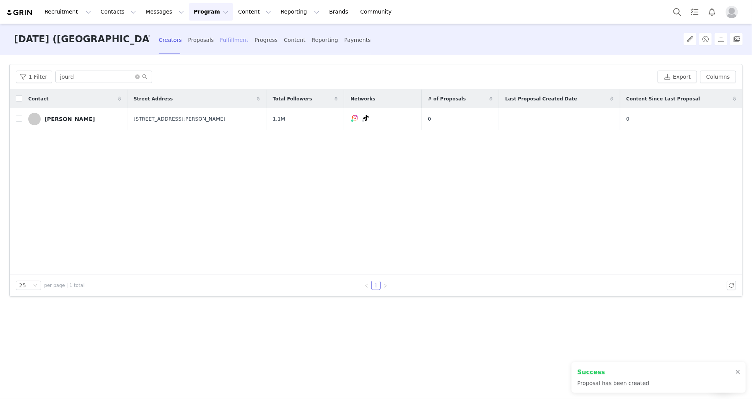
click at [230, 43] on div "Fulfillment" at bounding box center [234, 40] width 28 height 21
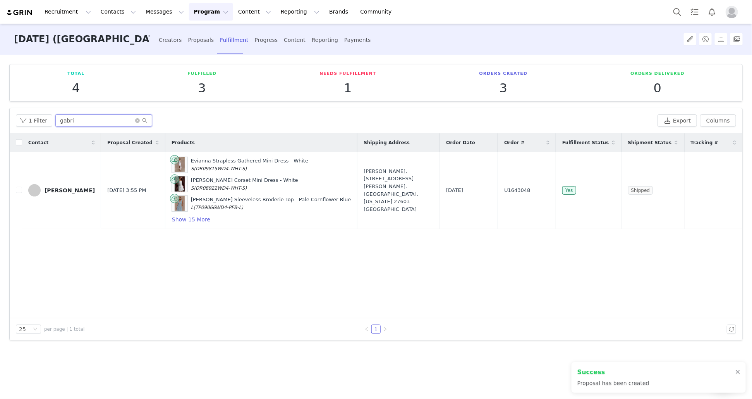
click at [64, 124] on input "gabri" at bounding box center [103, 120] width 97 height 12
click at [65, 124] on input "gabri" at bounding box center [103, 120] width 97 height 12
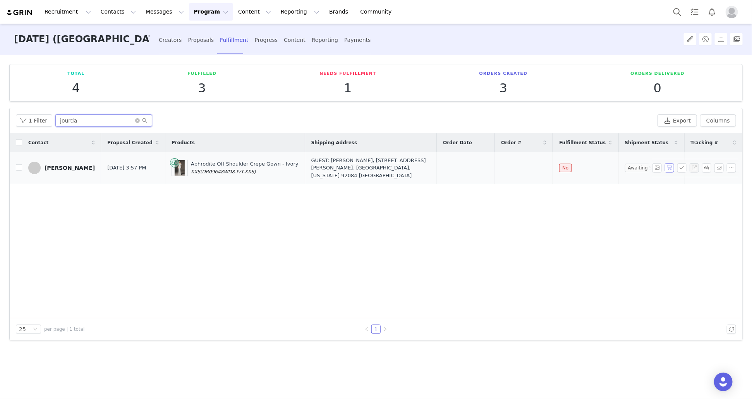
type input "jourda"
click at [669, 164] on button "button" at bounding box center [669, 167] width 9 height 9
click at [680, 165] on button "button" at bounding box center [681, 167] width 9 height 9
